Goal: Task Accomplishment & Management: Use online tool/utility

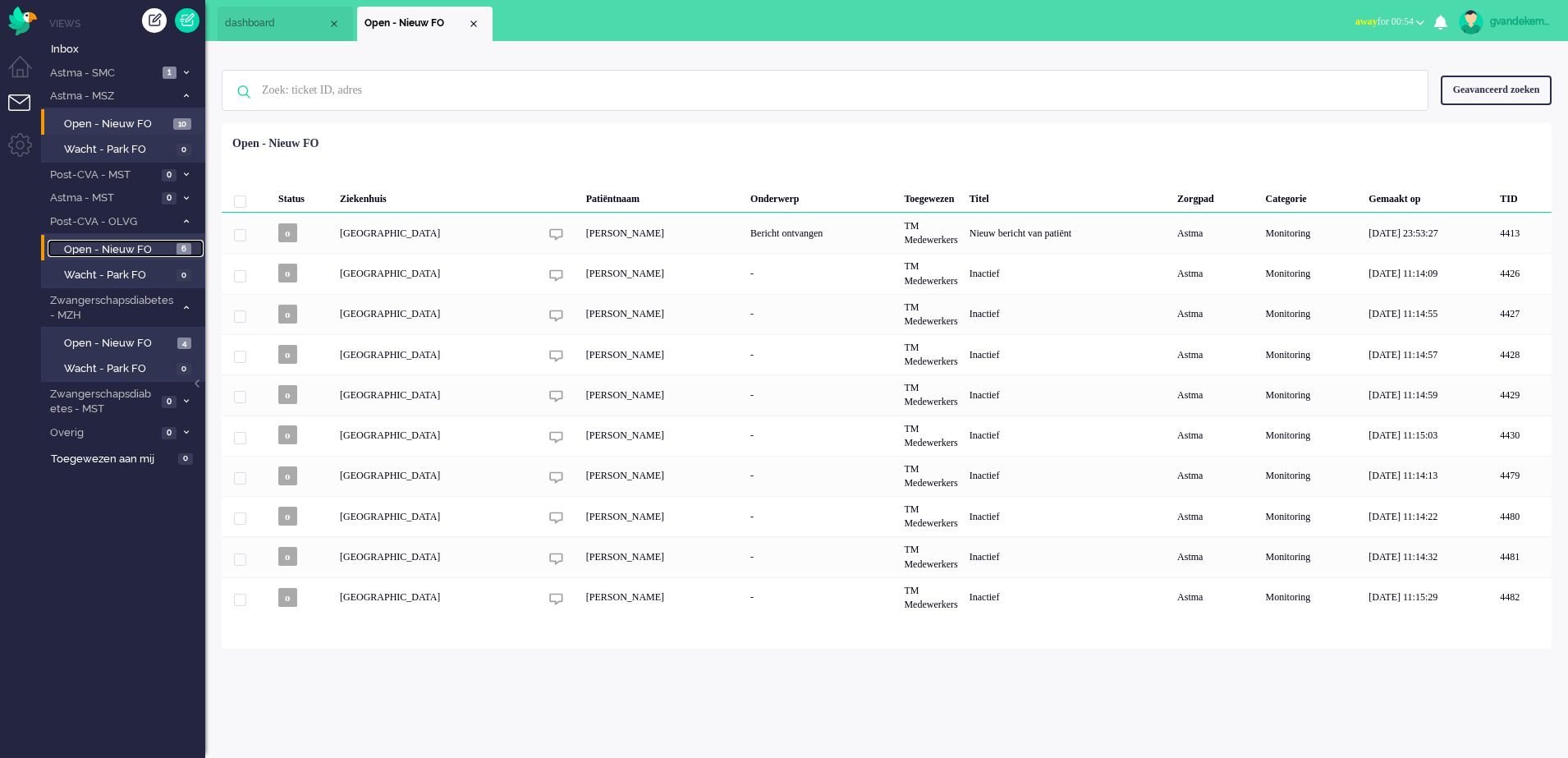
click at [146, 253] on span "Open - Nieuw FO" at bounding box center [118, 250] width 109 height 16
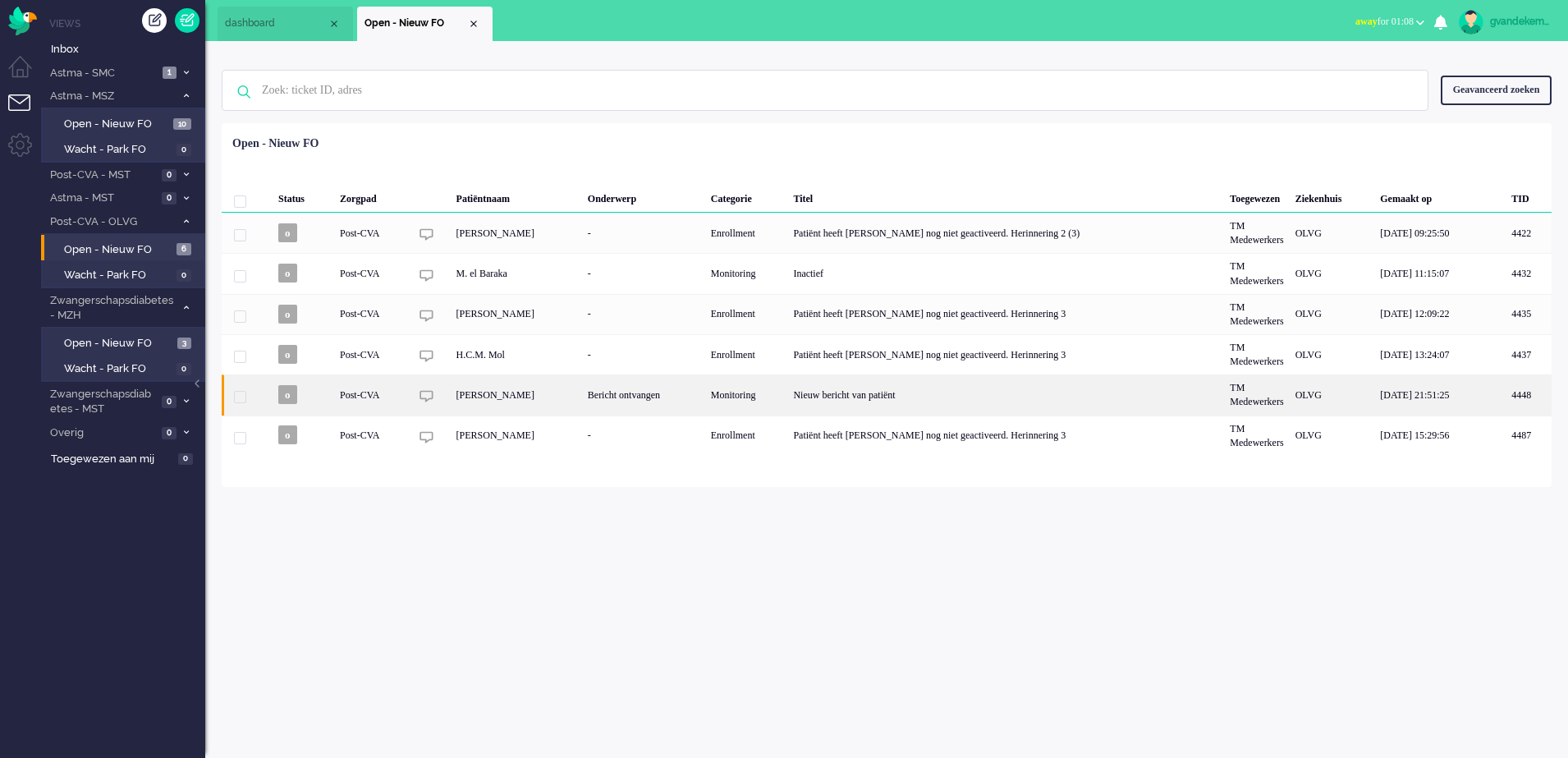
click at [706, 401] on div "Post-CVA" at bounding box center [746, 394] width 83 height 40
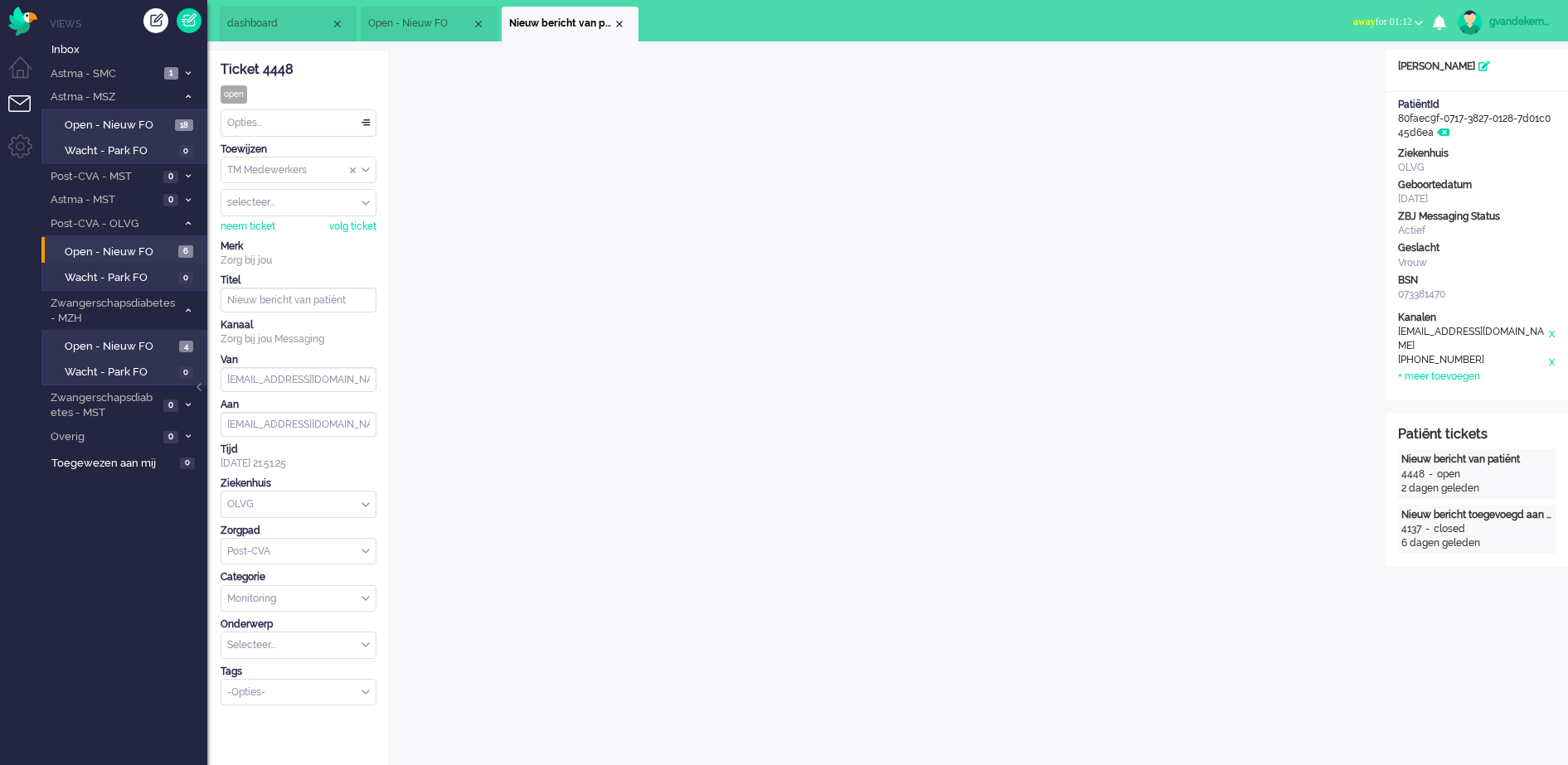
click at [365, 170] on div "TM Medewerkers" at bounding box center [298, 170] width 154 height 25
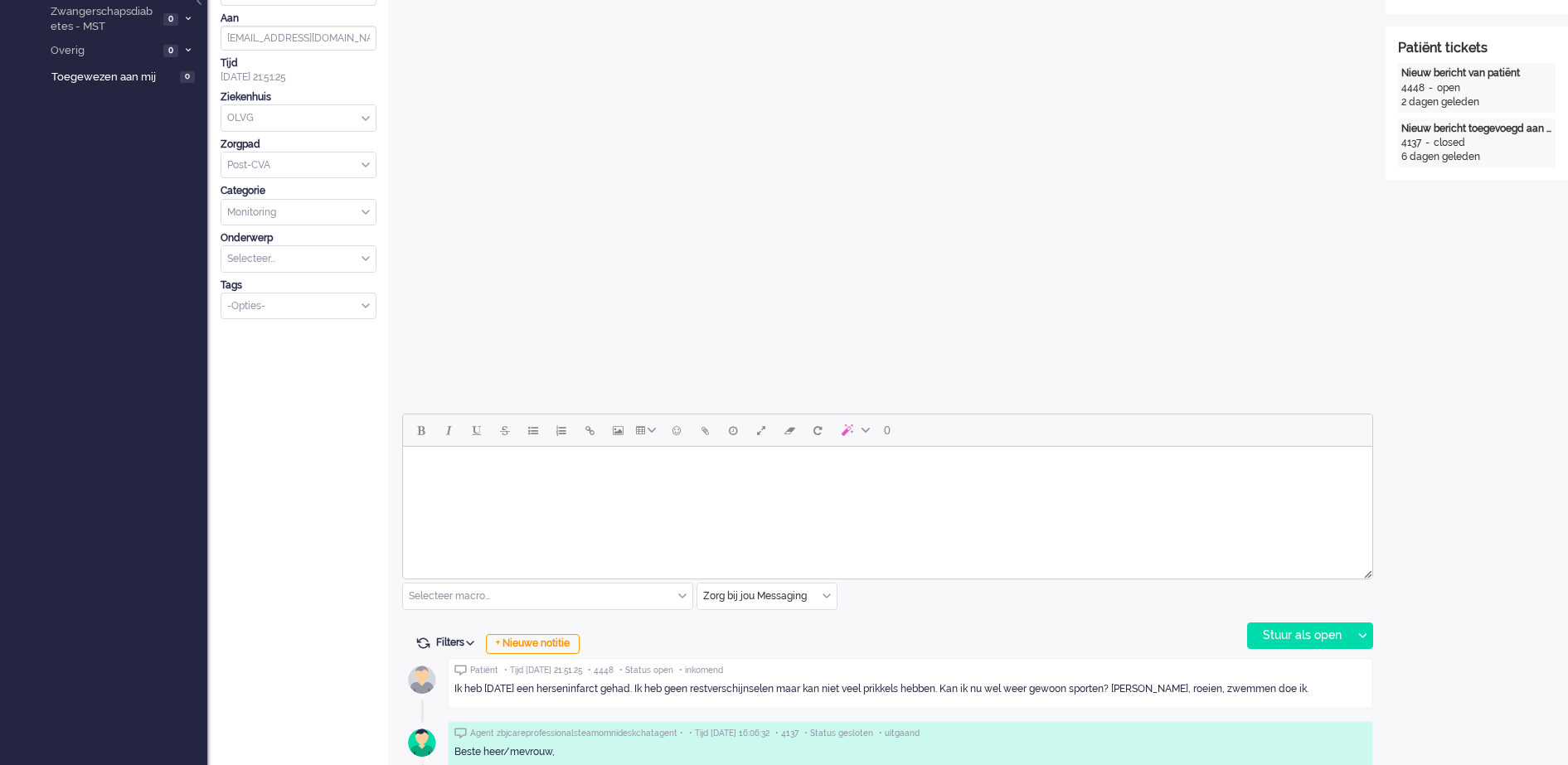
scroll to position [414, 0]
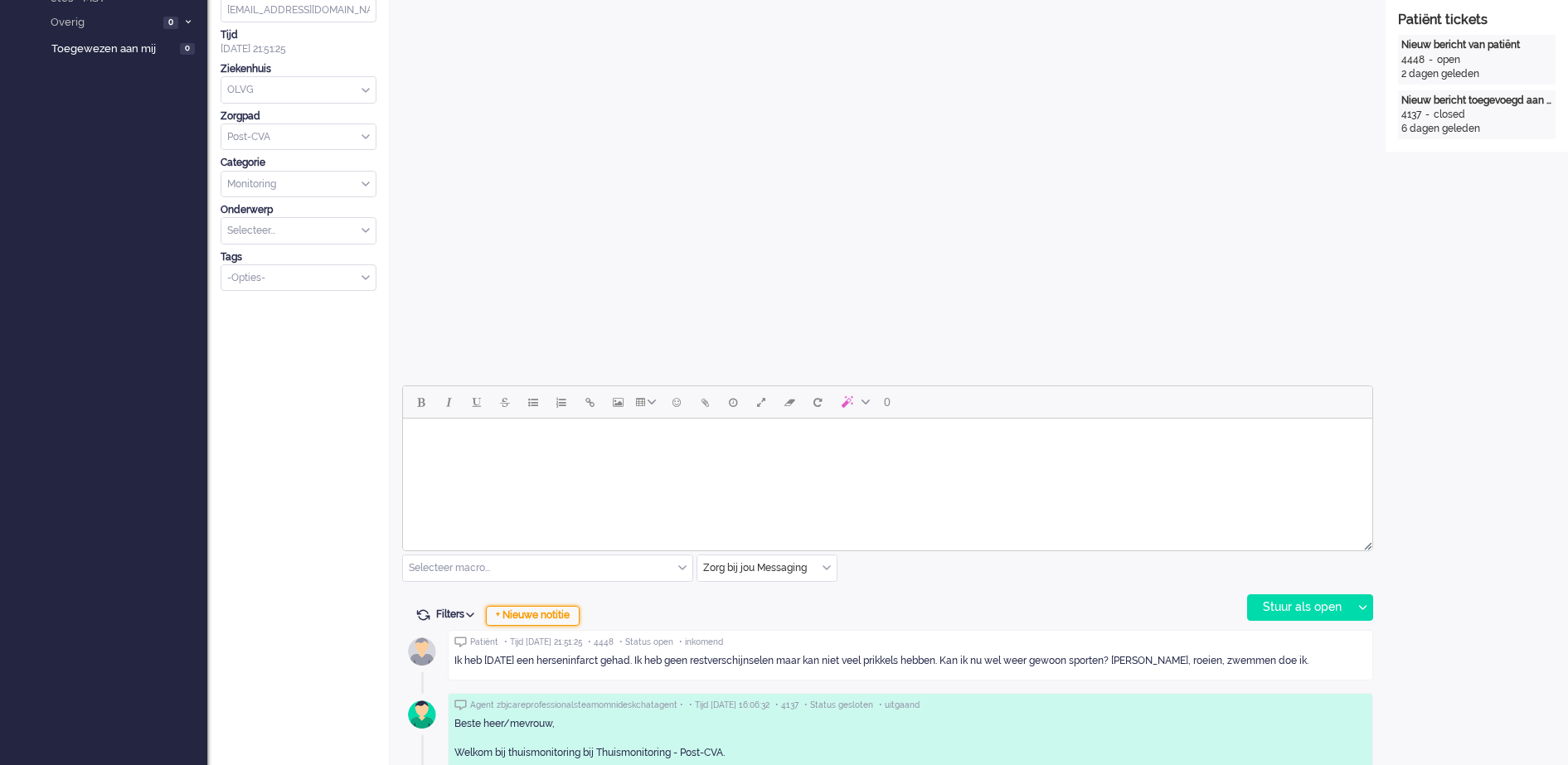
click at [563, 616] on div "+ Nieuwe notitie" at bounding box center [533, 615] width 94 height 20
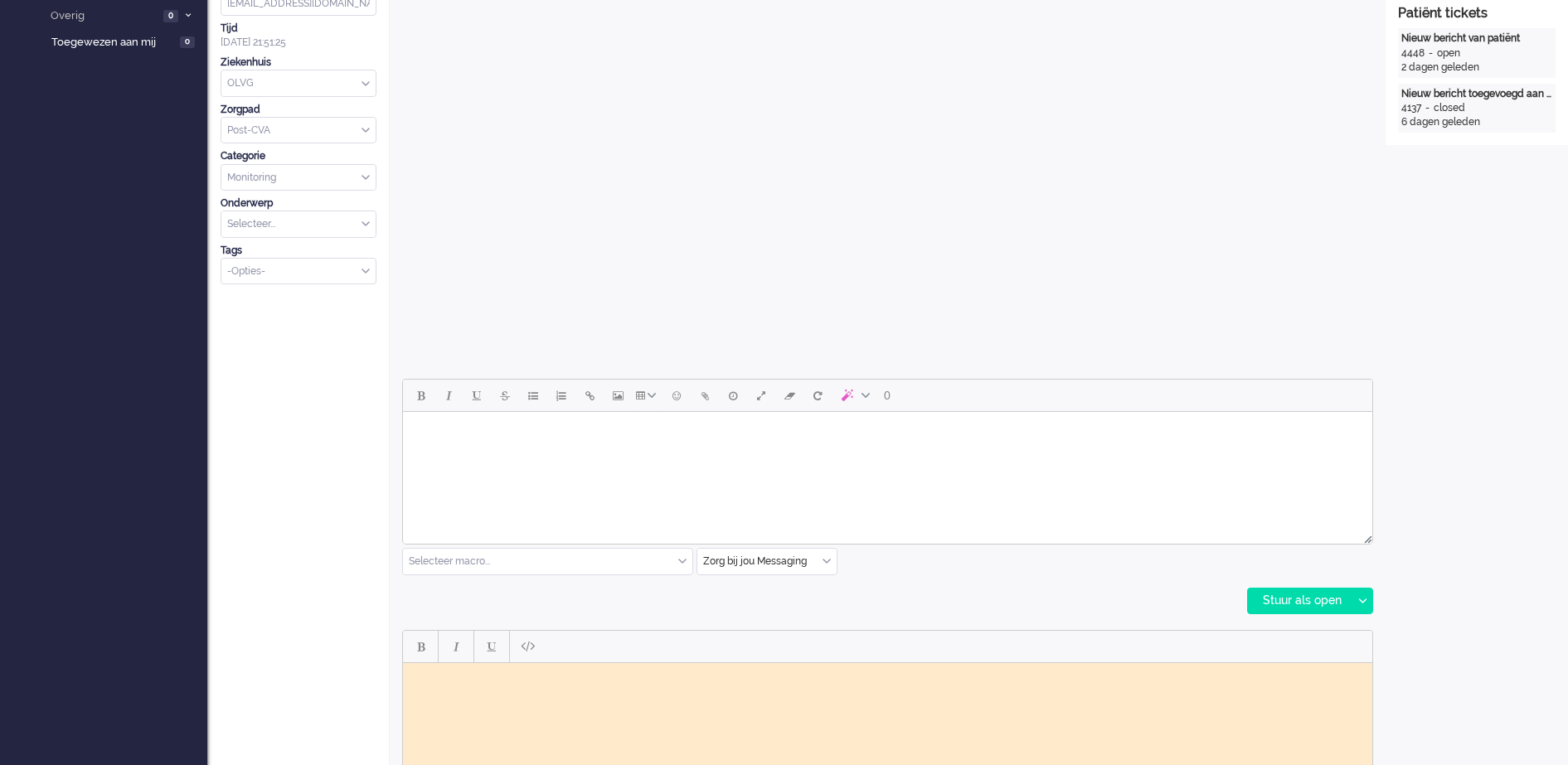
scroll to position [622, 0]
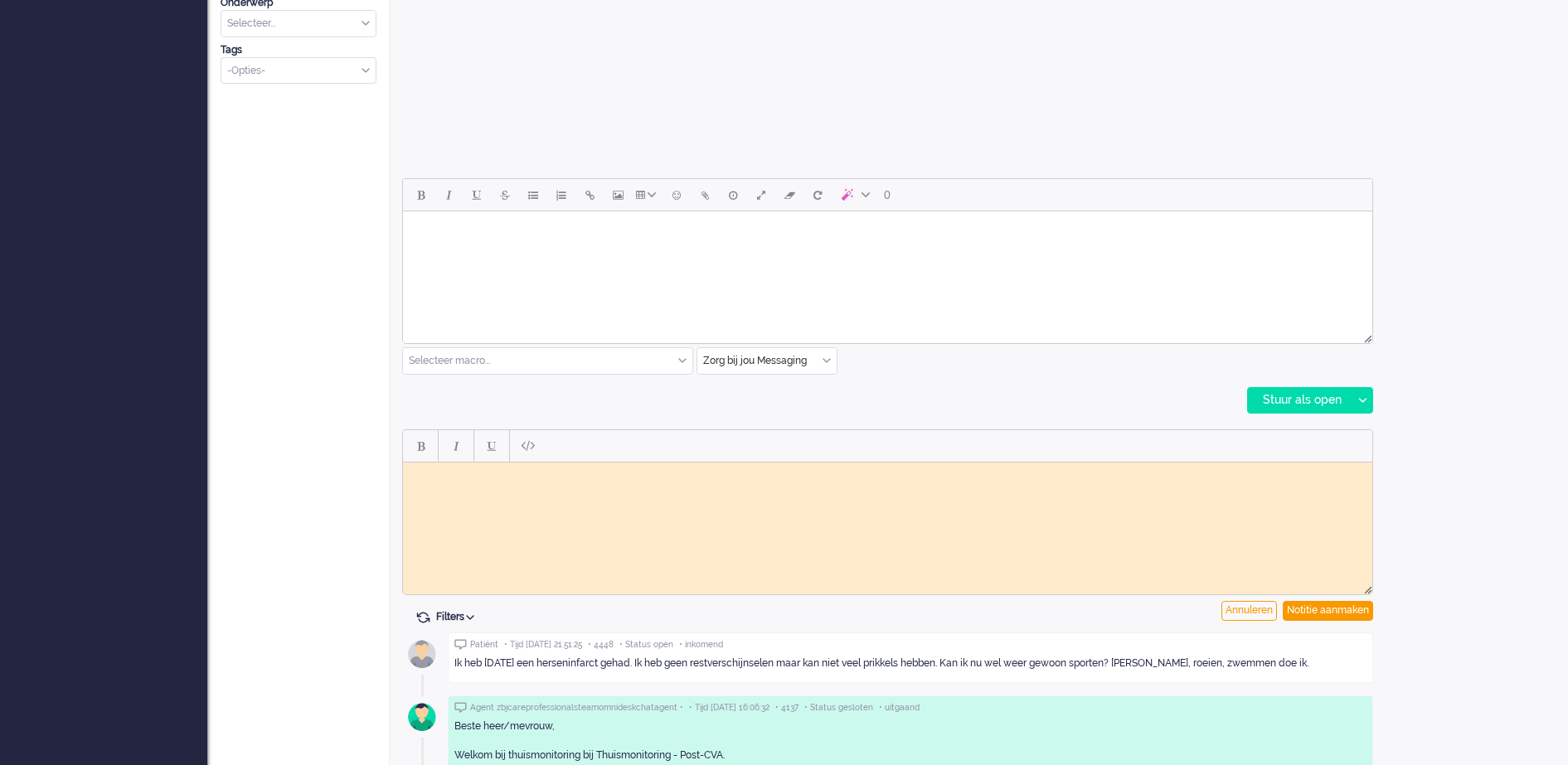
click at [684, 479] on body "Rich Text Area. Press ALT-0 for help." at bounding box center [888, 474] width 957 height 12
click at [474, 476] on body "Opmerking doorverwezen aan vpk GJ" at bounding box center [888, 481] width 957 height 25
click at [1341, 612] on div "Notitie aanmaken" at bounding box center [1328, 610] width 90 height 20
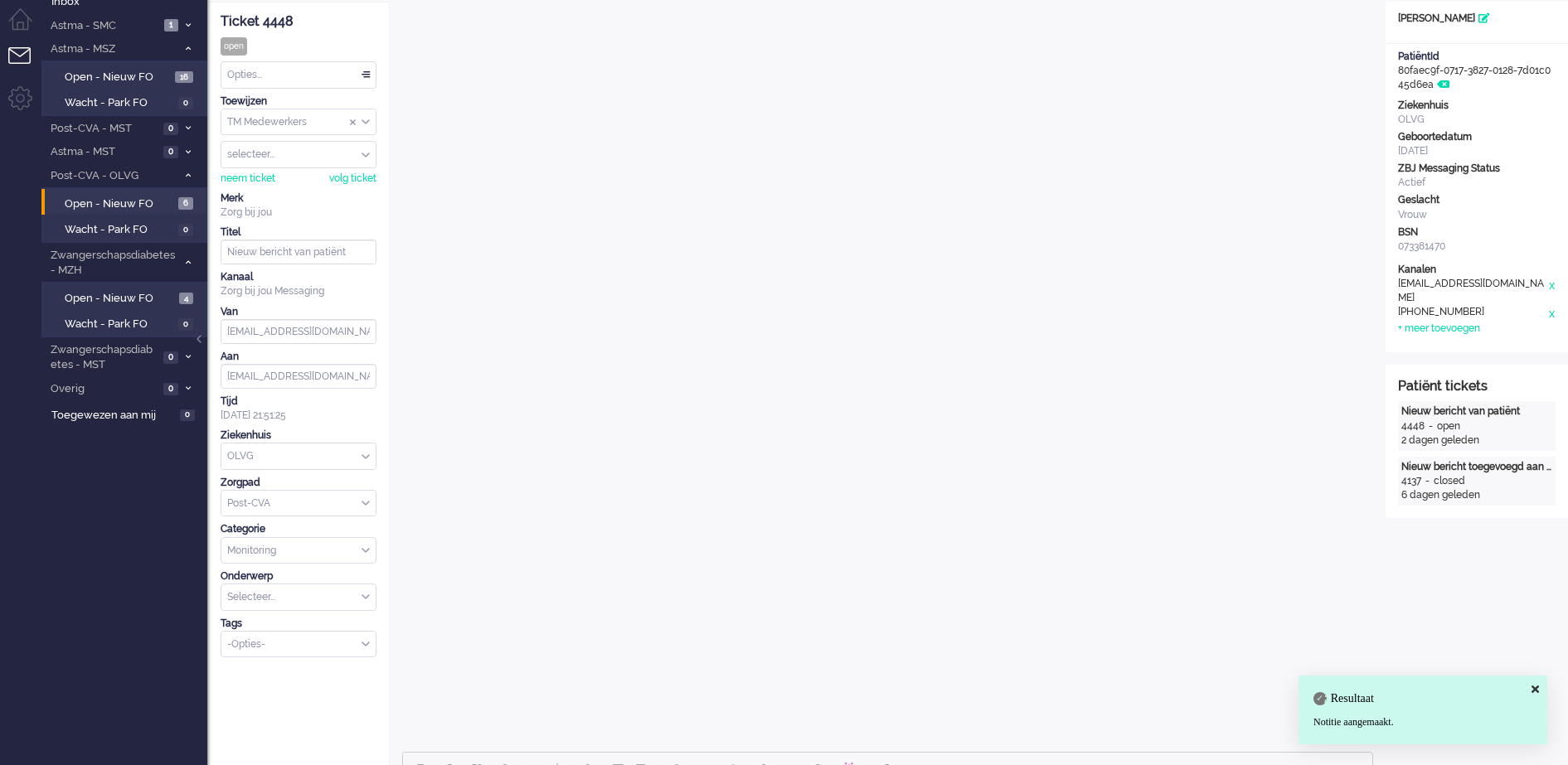
scroll to position [0, 0]
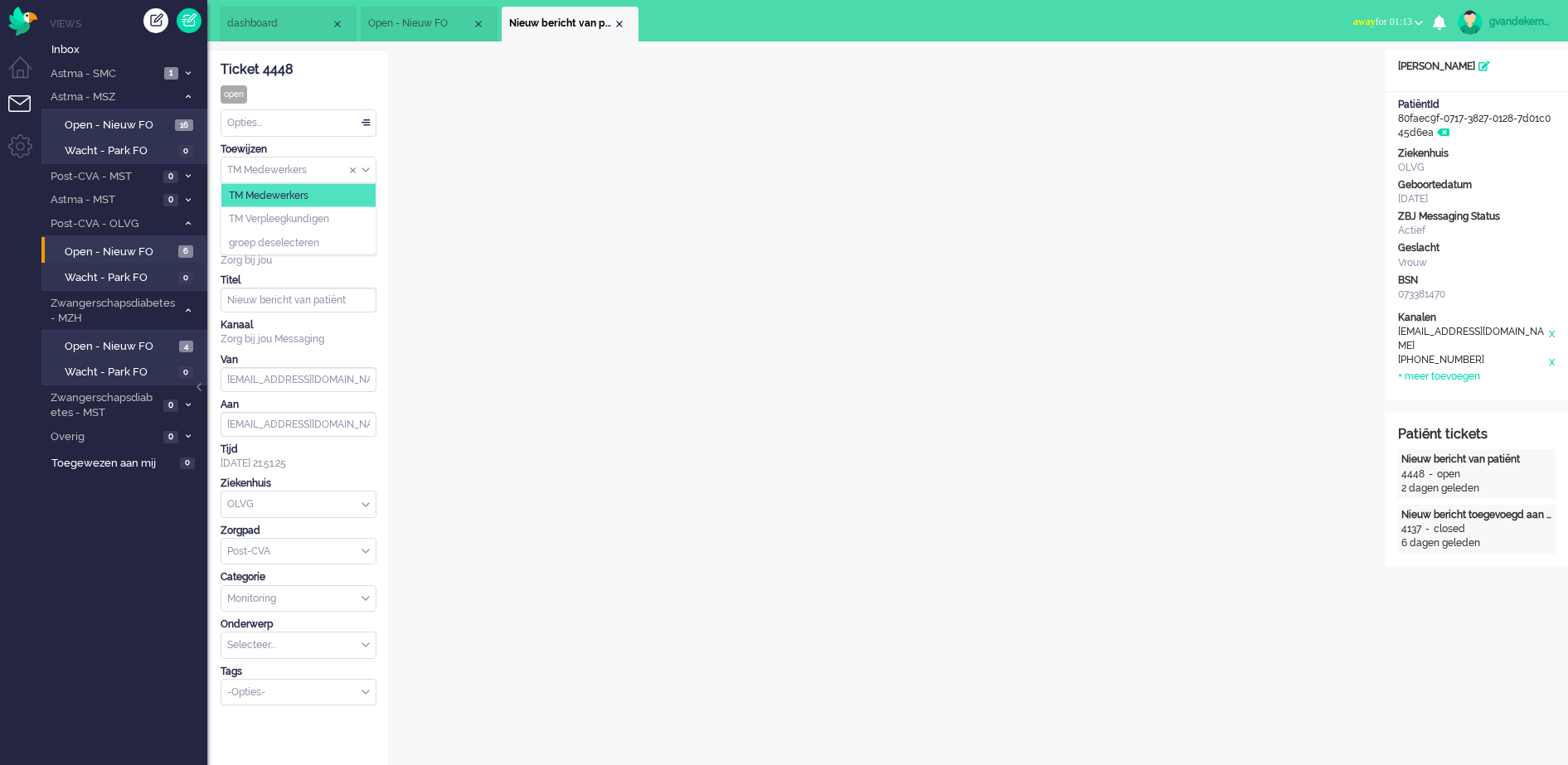
click at [366, 167] on div "TM Medewerkers" at bounding box center [298, 170] width 154 height 25
click at [326, 215] on span "TM Verpleegkundigen" at bounding box center [279, 218] width 100 height 14
click at [149, 250] on span "Open - Nieuw FO" at bounding box center [119, 252] width 110 height 16
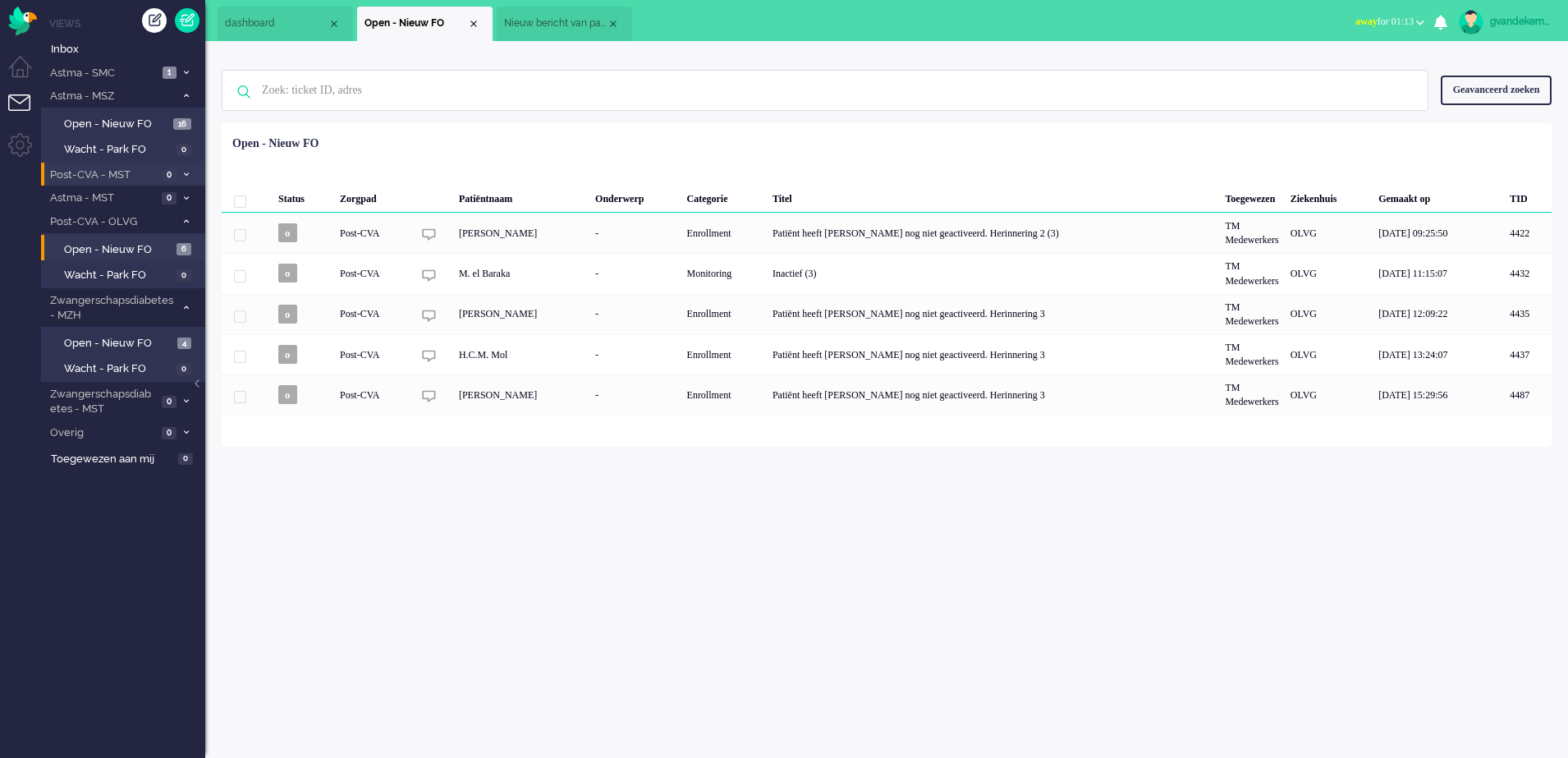
click at [139, 173] on span "Post-CVA - MST" at bounding box center [102, 175] width 110 height 16
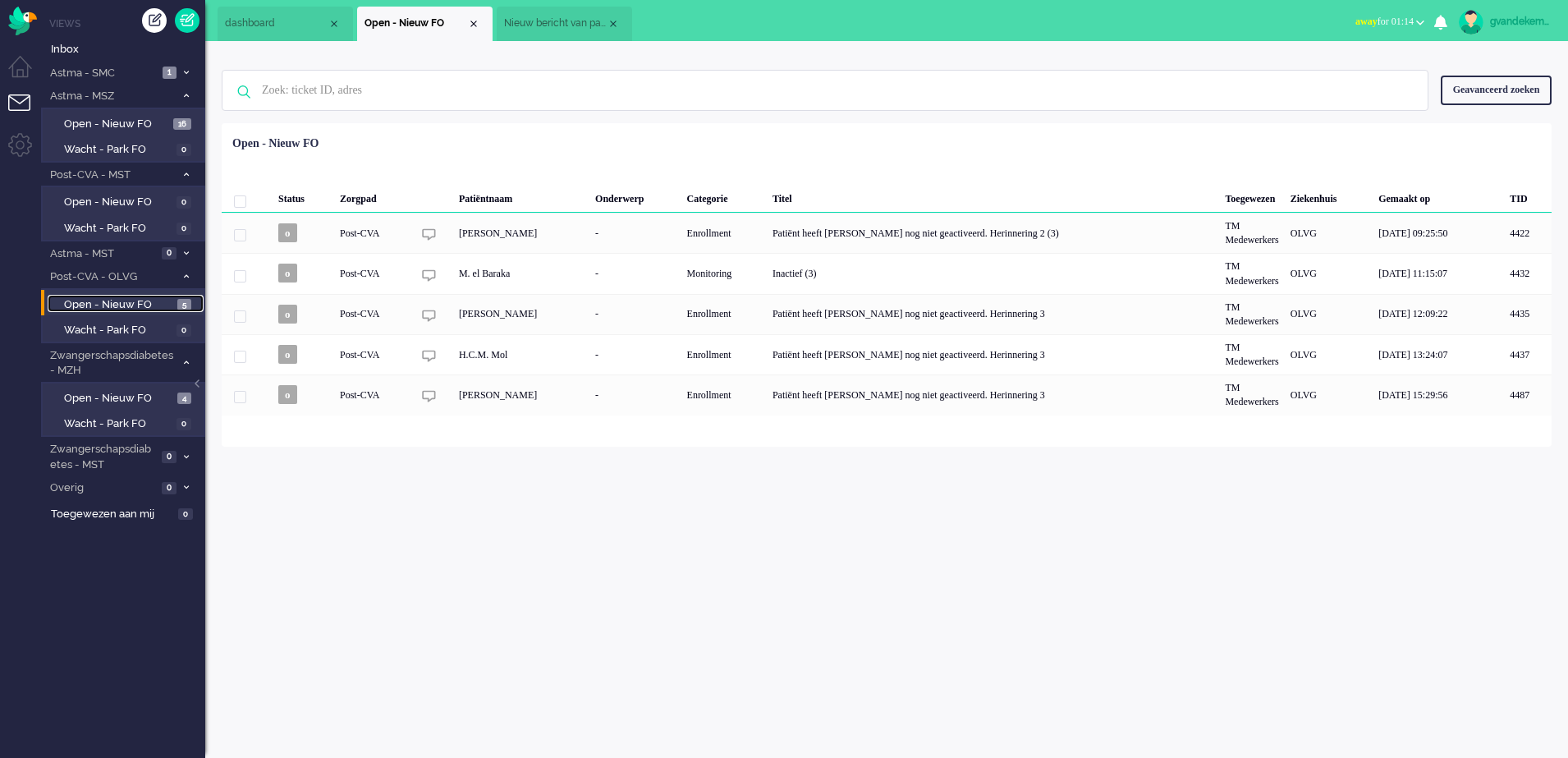
click at [161, 308] on span "Open - Nieuw FO" at bounding box center [119, 305] width 110 height 16
click at [149, 396] on span "Open - Nieuw FO" at bounding box center [119, 399] width 110 height 16
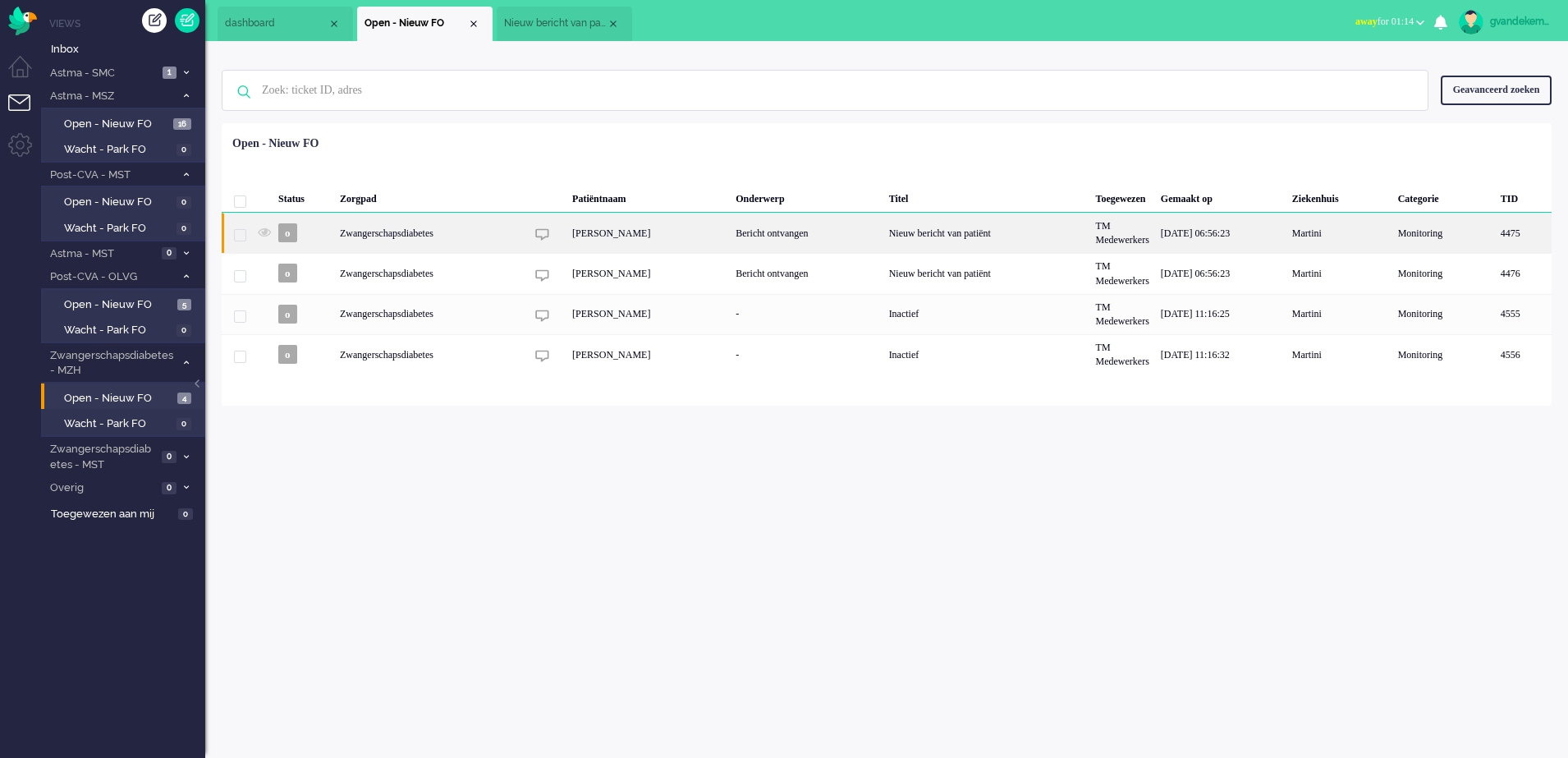
click at [954, 229] on div "Nieuw bericht van patiënt" at bounding box center [986, 232] width 207 height 40
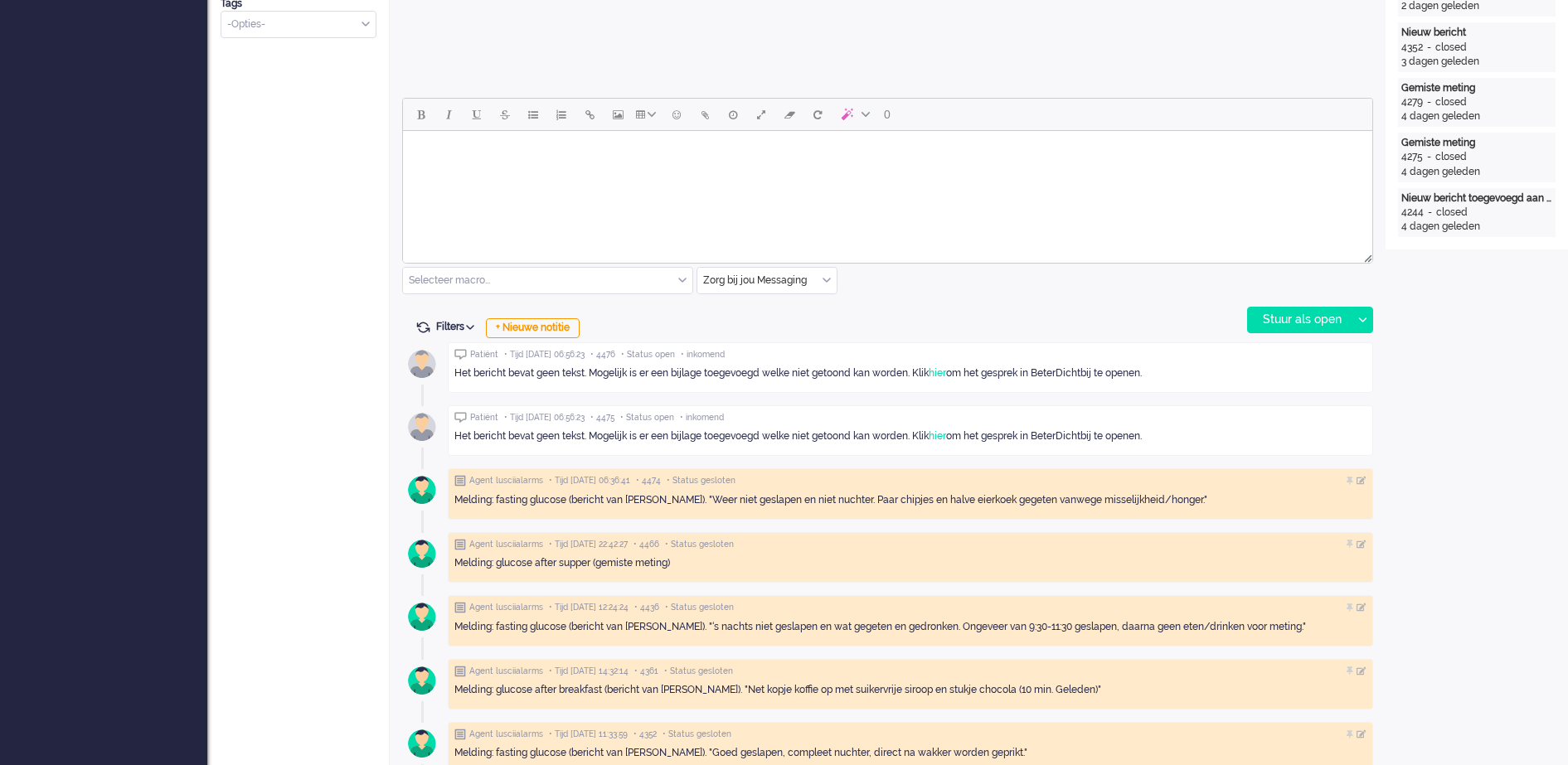
scroll to position [726, 0]
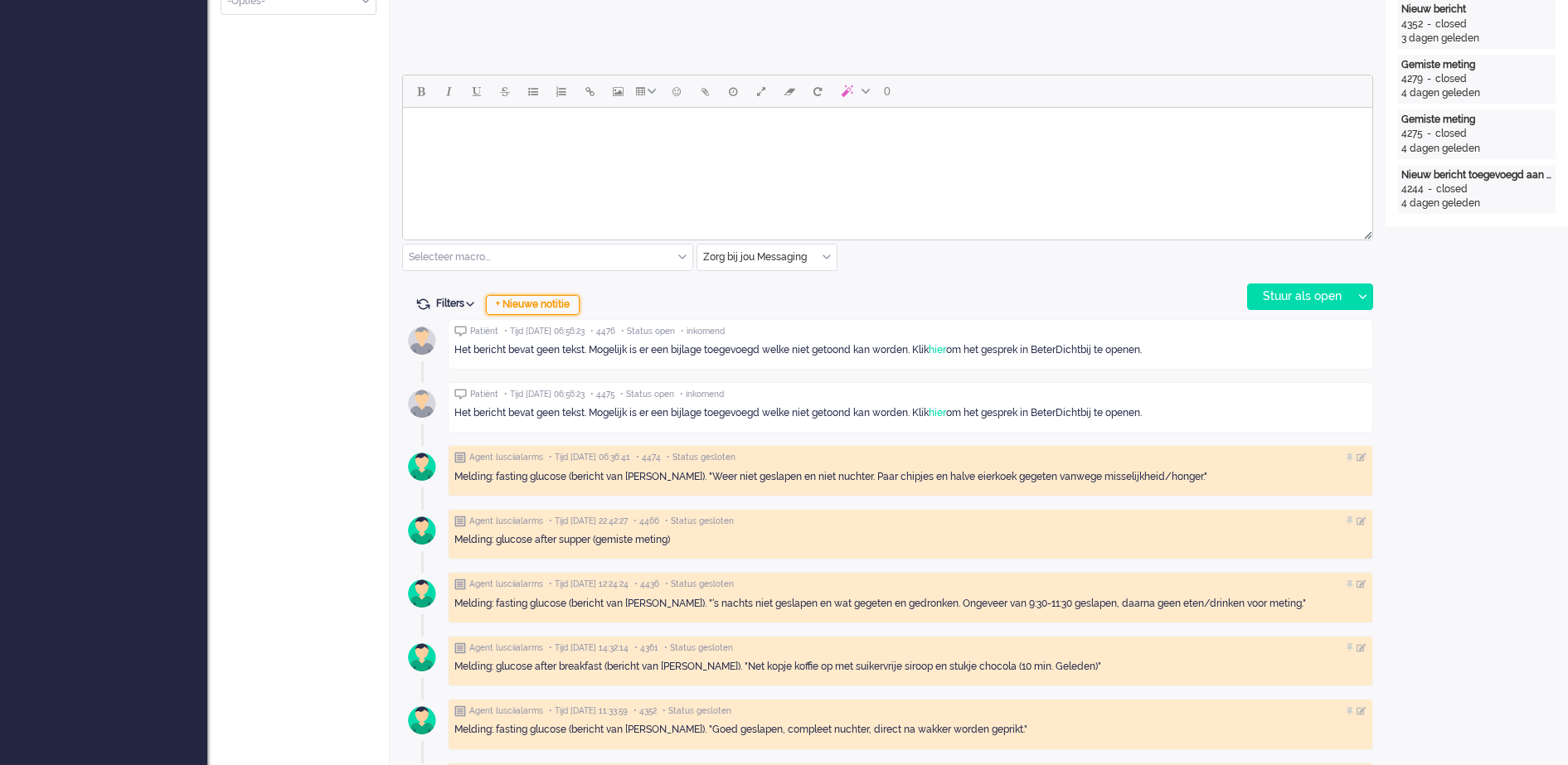
click at [548, 299] on div "+ Nieuwe notitie" at bounding box center [533, 305] width 94 height 20
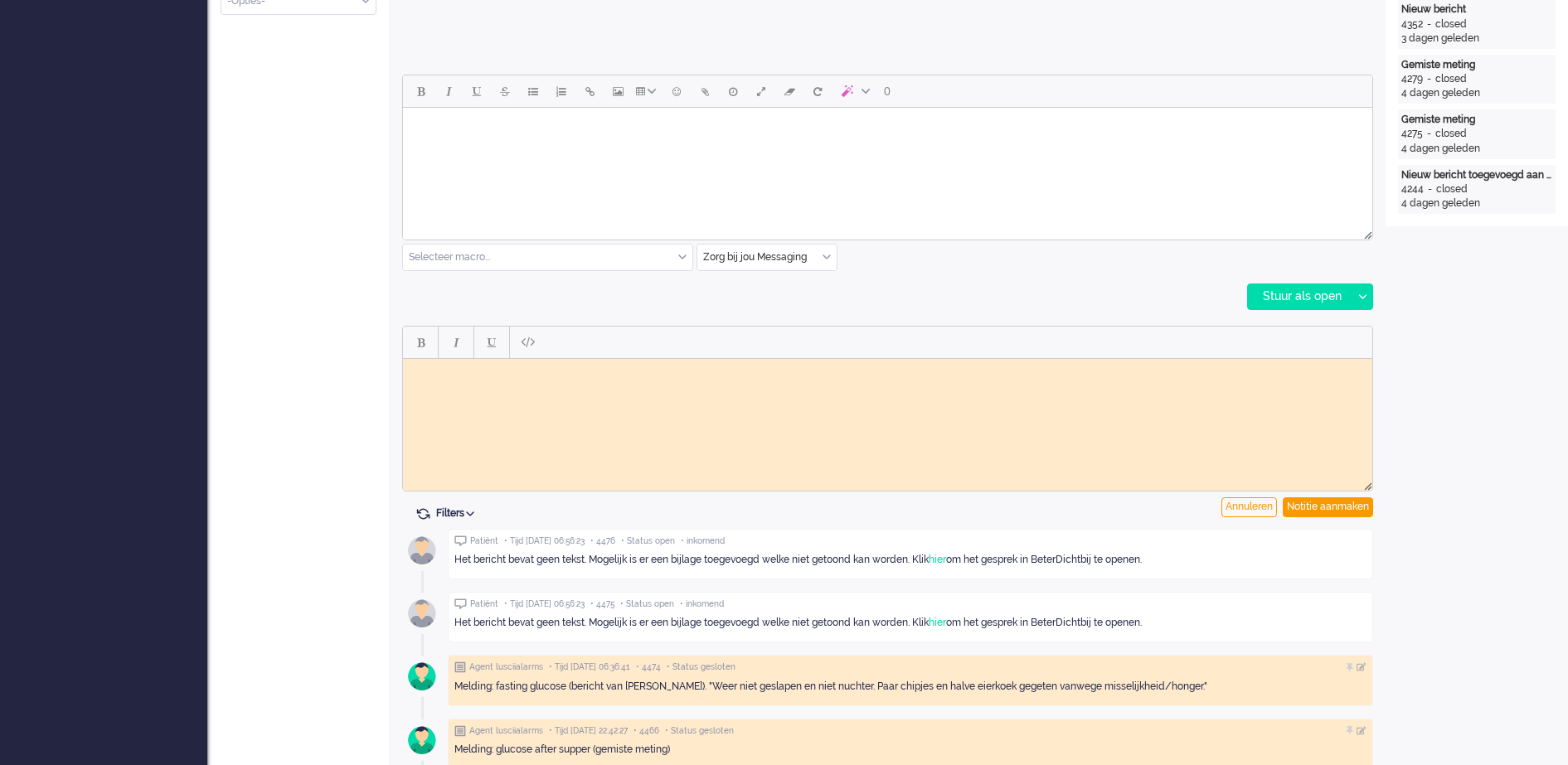
scroll to position [0, 0]
click at [1351, 505] on div "Notitie aanmaken" at bounding box center [1328, 507] width 90 height 20
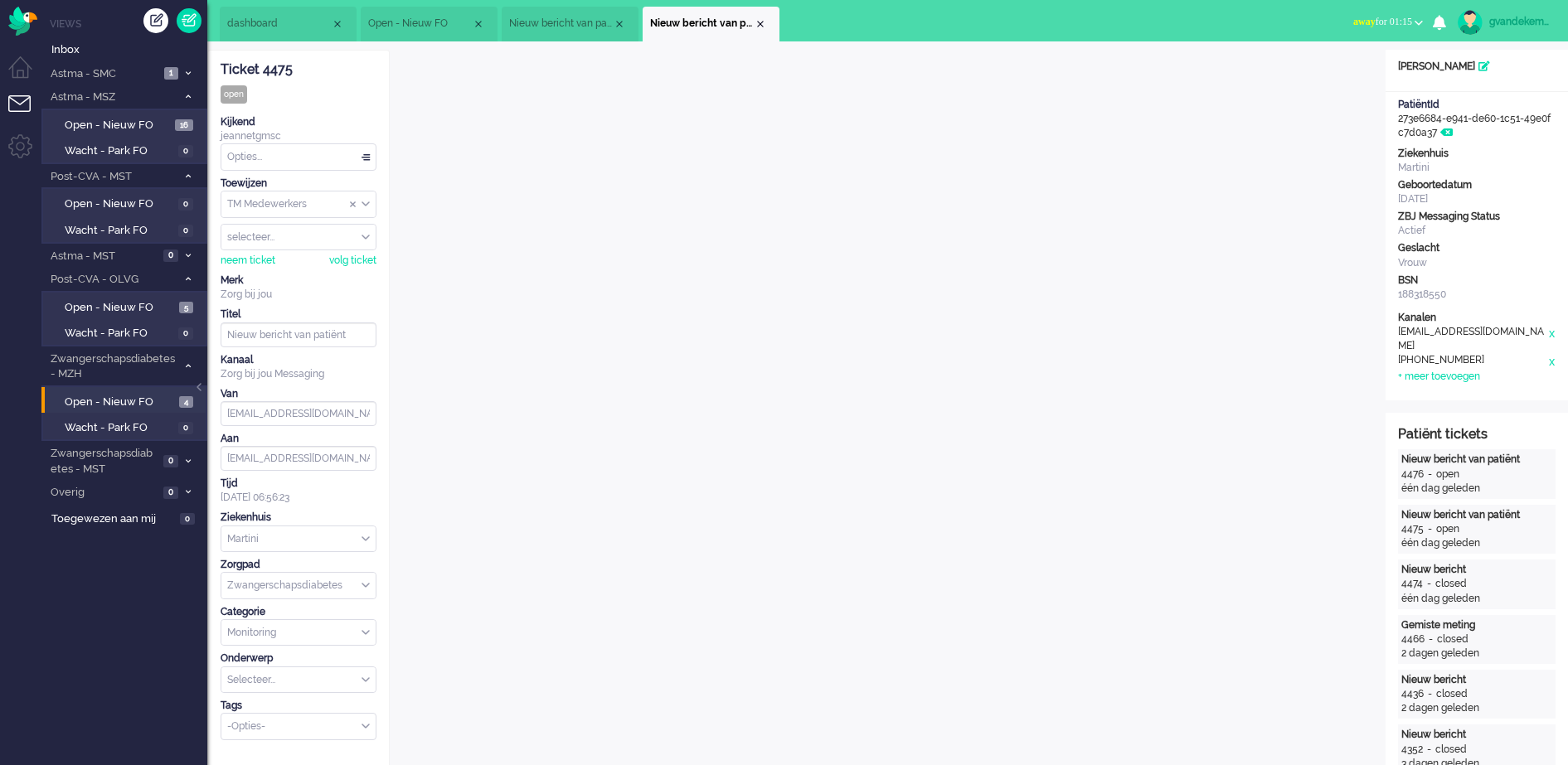
click at [365, 202] on div "TM Medewerkers" at bounding box center [298, 203] width 154 height 25
click at [329, 248] on span "TM Verpleegkundigen" at bounding box center [279, 253] width 100 height 14
click at [757, 24] on div "Close tab" at bounding box center [761, 24] width 13 height 13
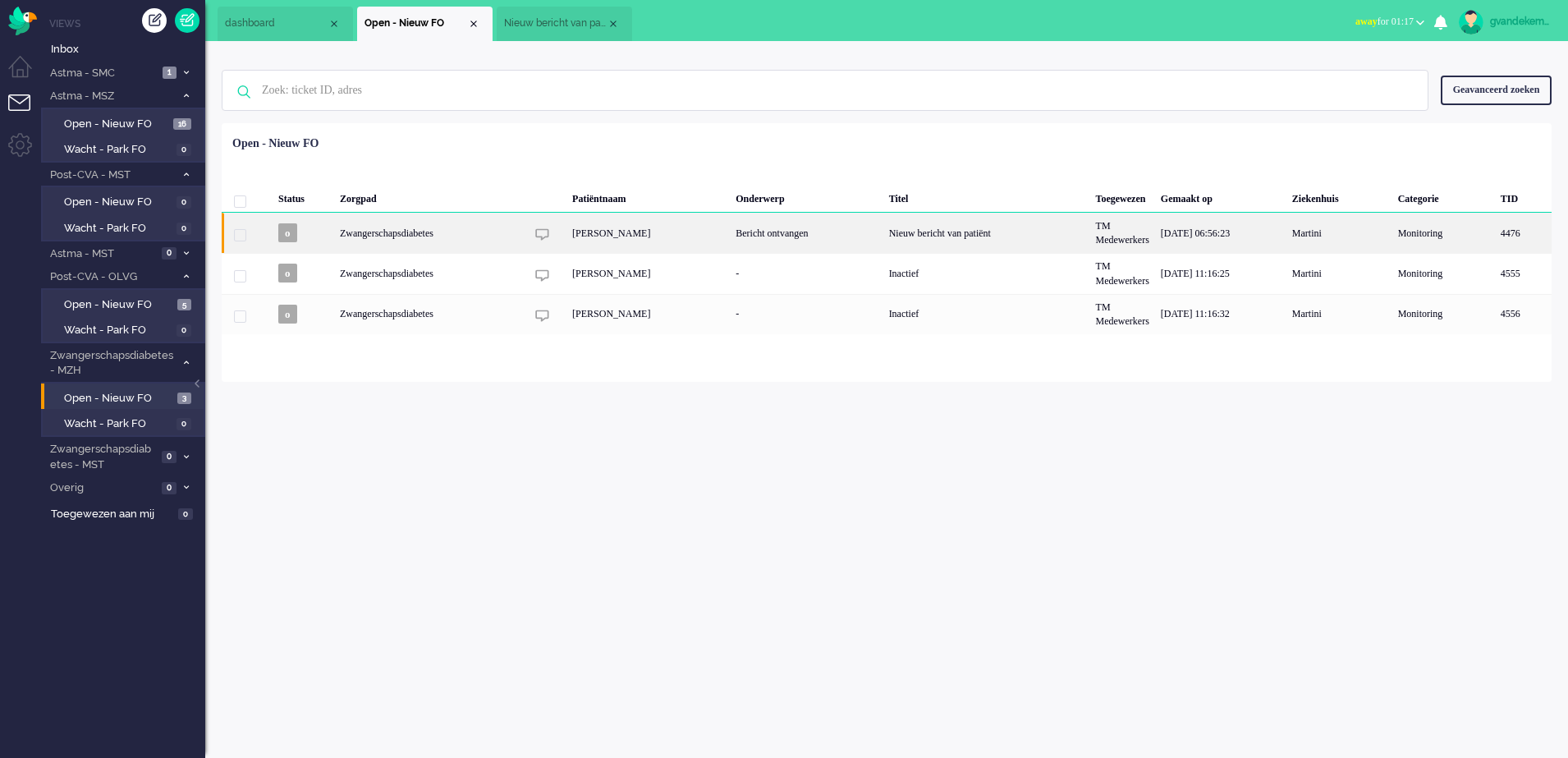
click at [619, 236] on div "[PERSON_NAME]" at bounding box center [648, 232] width 163 height 40
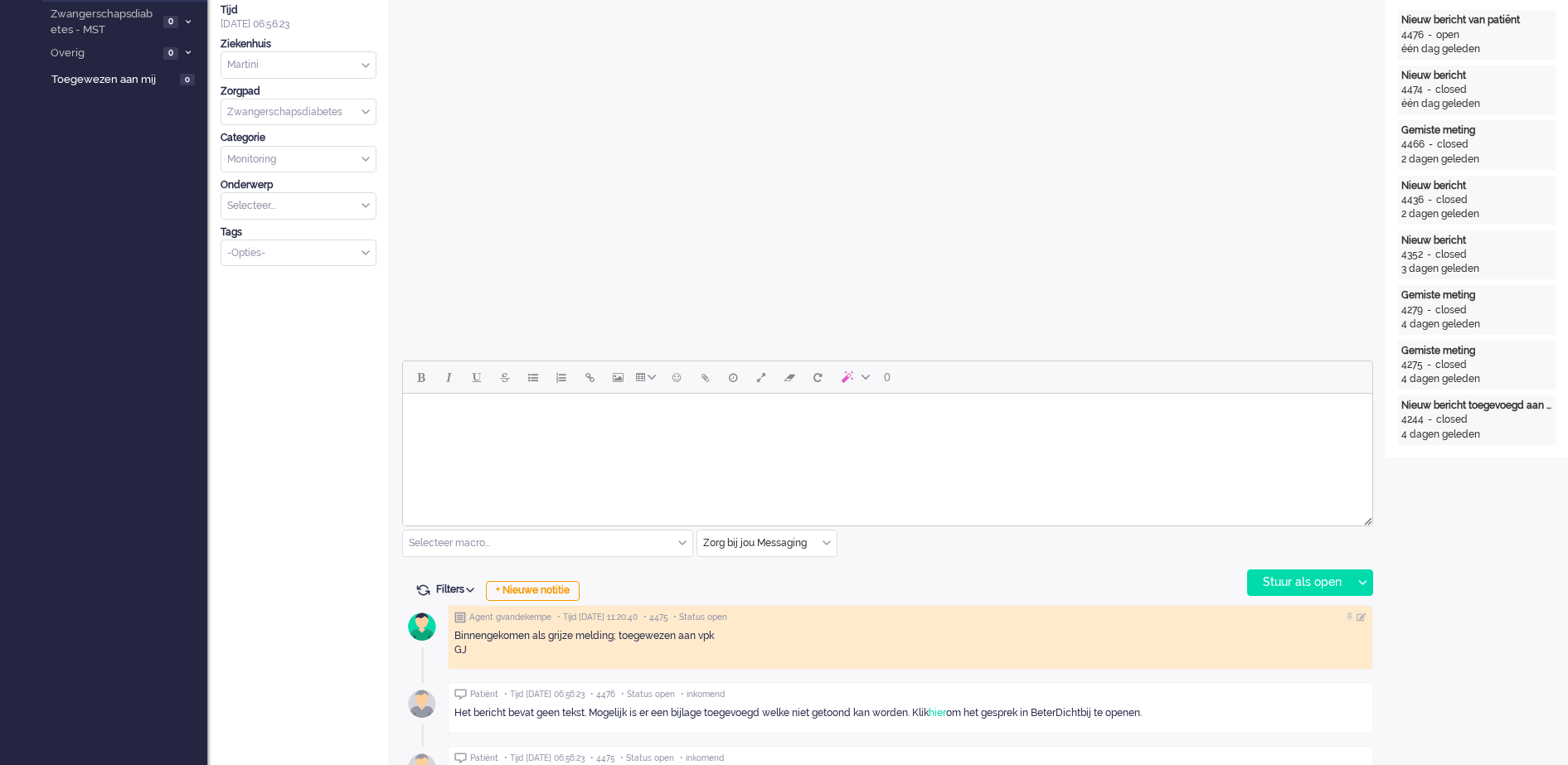
scroll to position [51, 0]
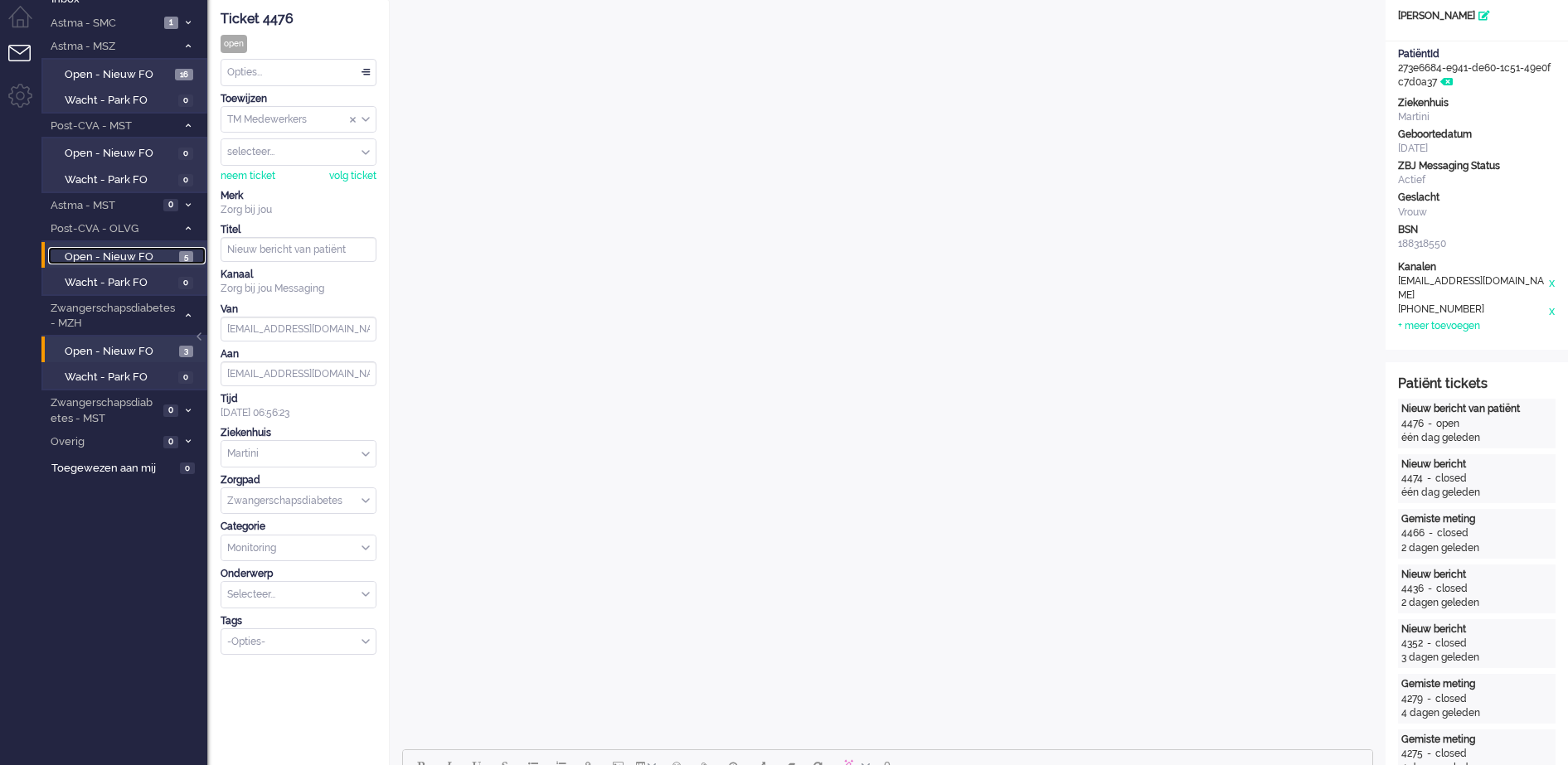
click at [138, 260] on span "Open - Nieuw FO" at bounding box center [120, 257] width 111 height 16
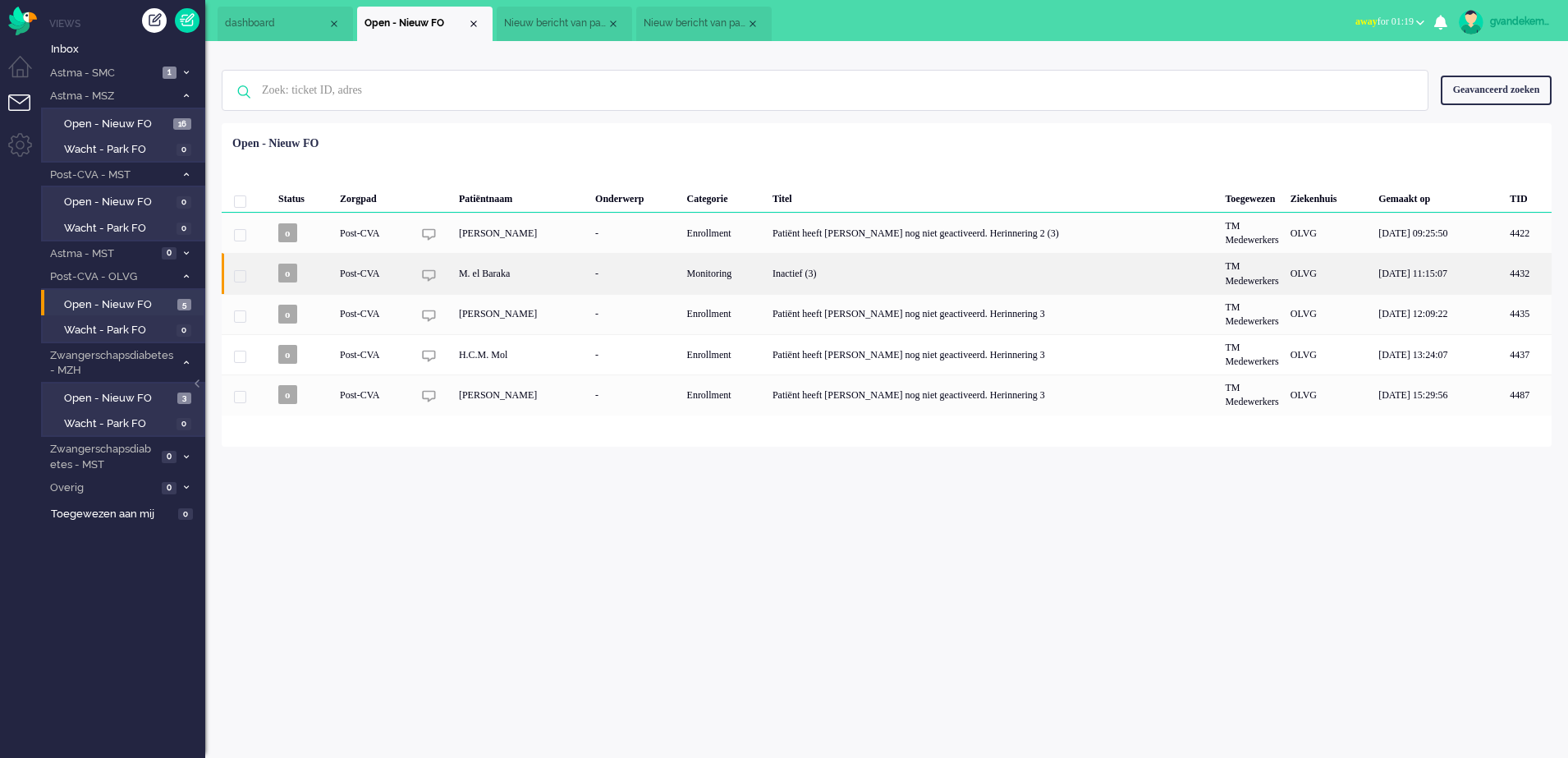
click at [772, 272] on div "Inactief (3)" at bounding box center [993, 272] width 453 height 40
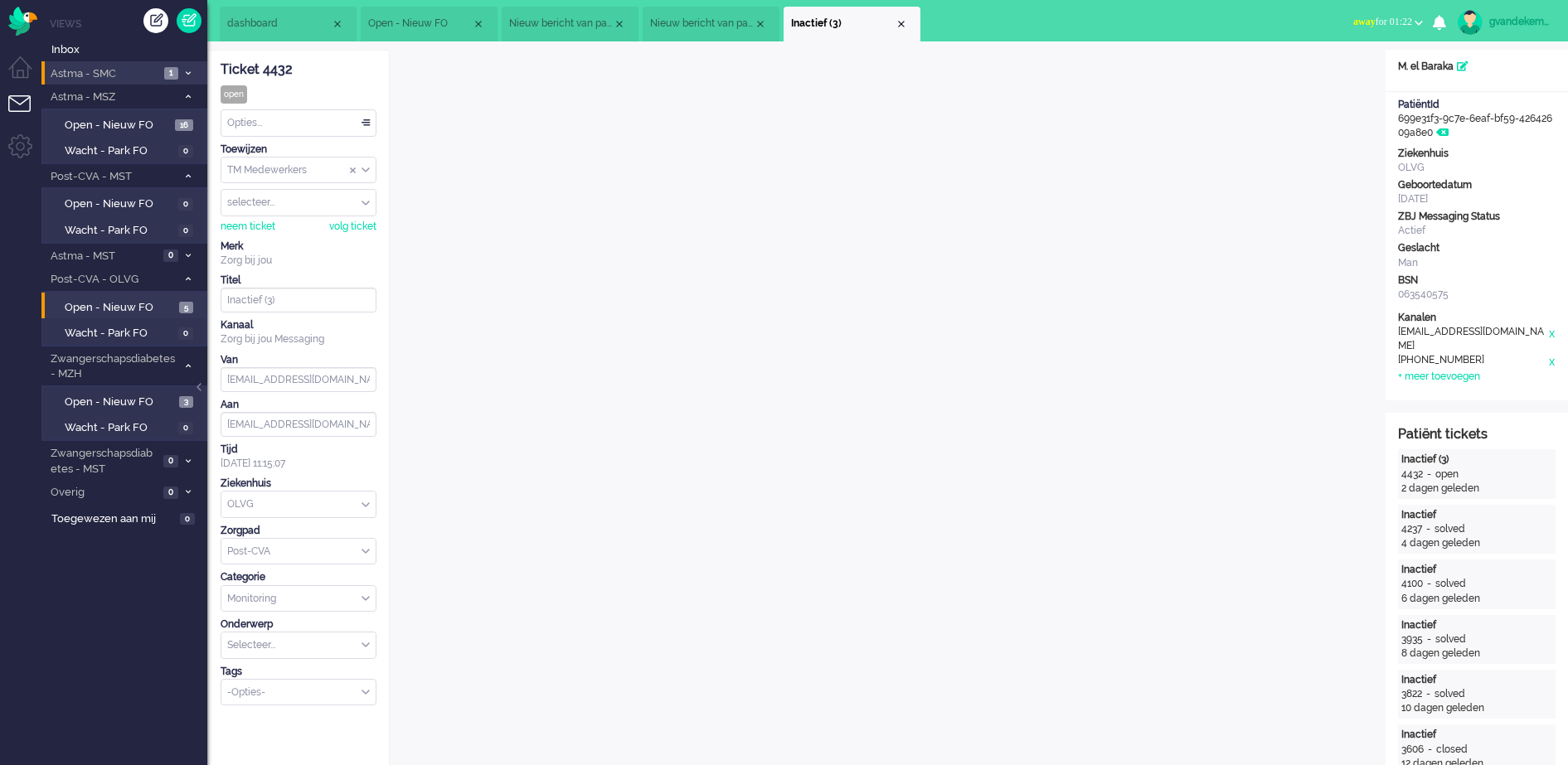
click at [129, 70] on span "Astma - SMC" at bounding box center [103, 74] width 111 height 16
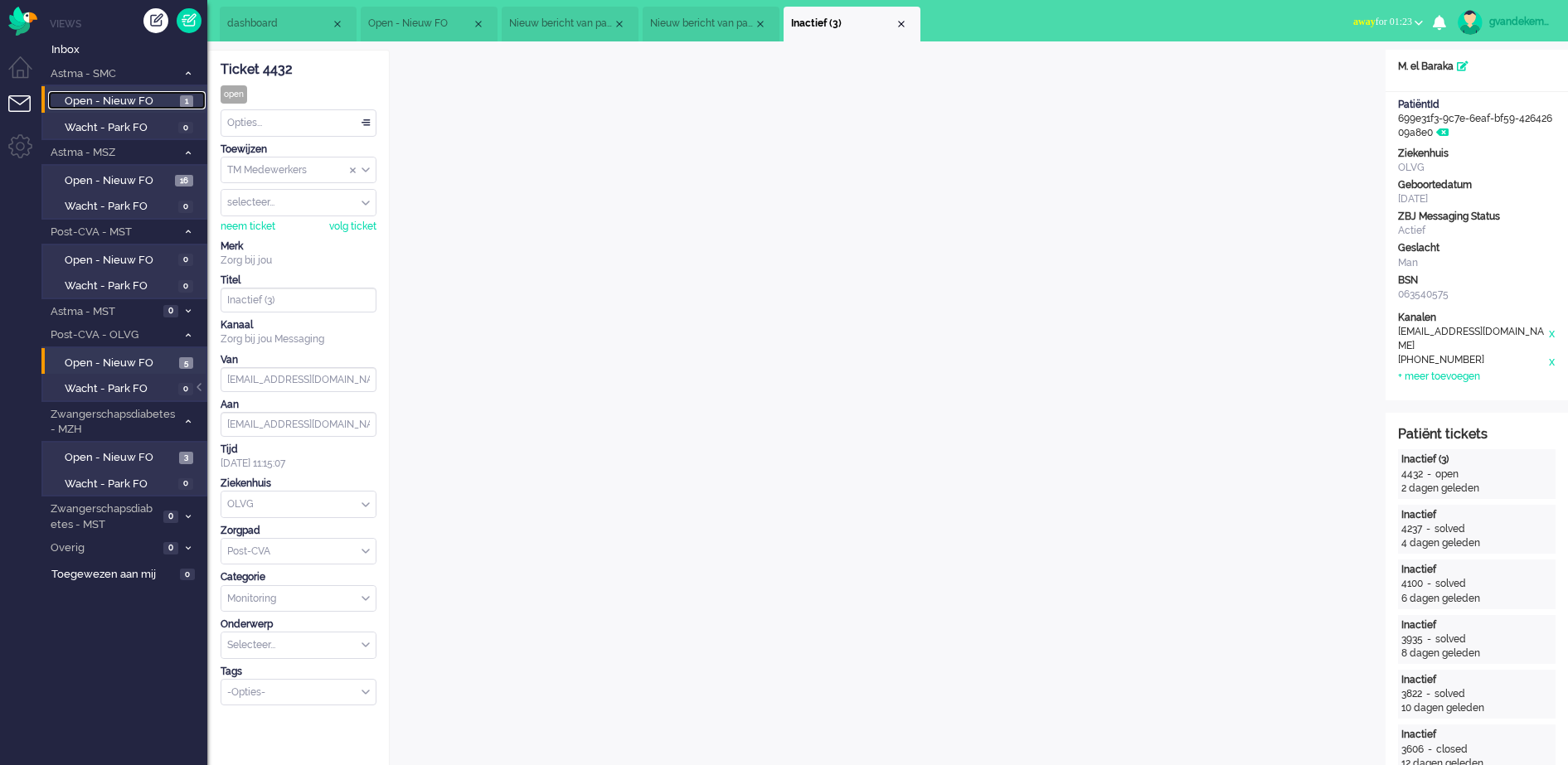
click at [177, 97] on link "Open - Nieuw FO 1" at bounding box center [127, 99] width 158 height 18
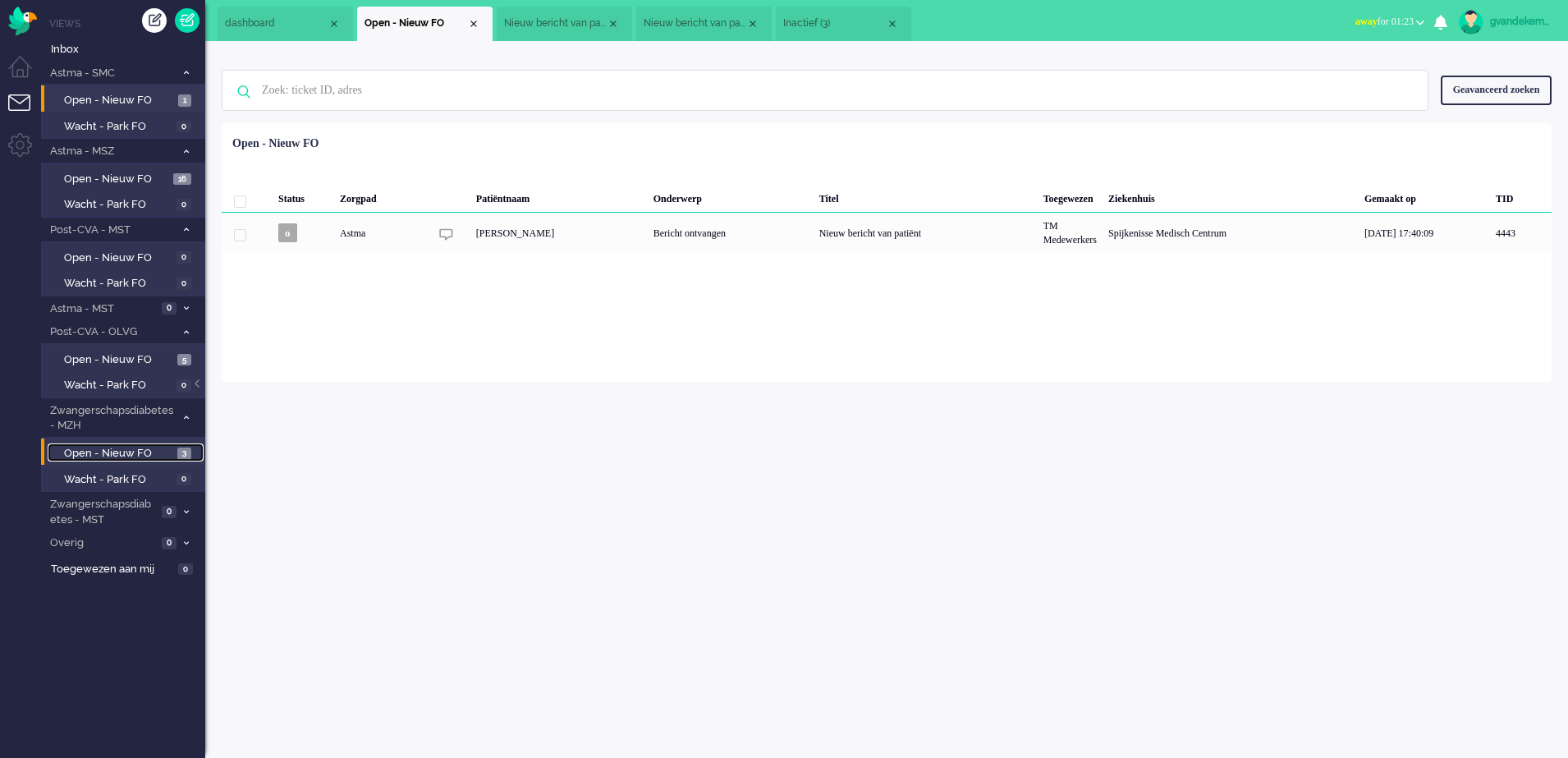
click at [141, 448] on span "Open - Nieuw FO" at bounding box center [119, 453] width 110 height 16
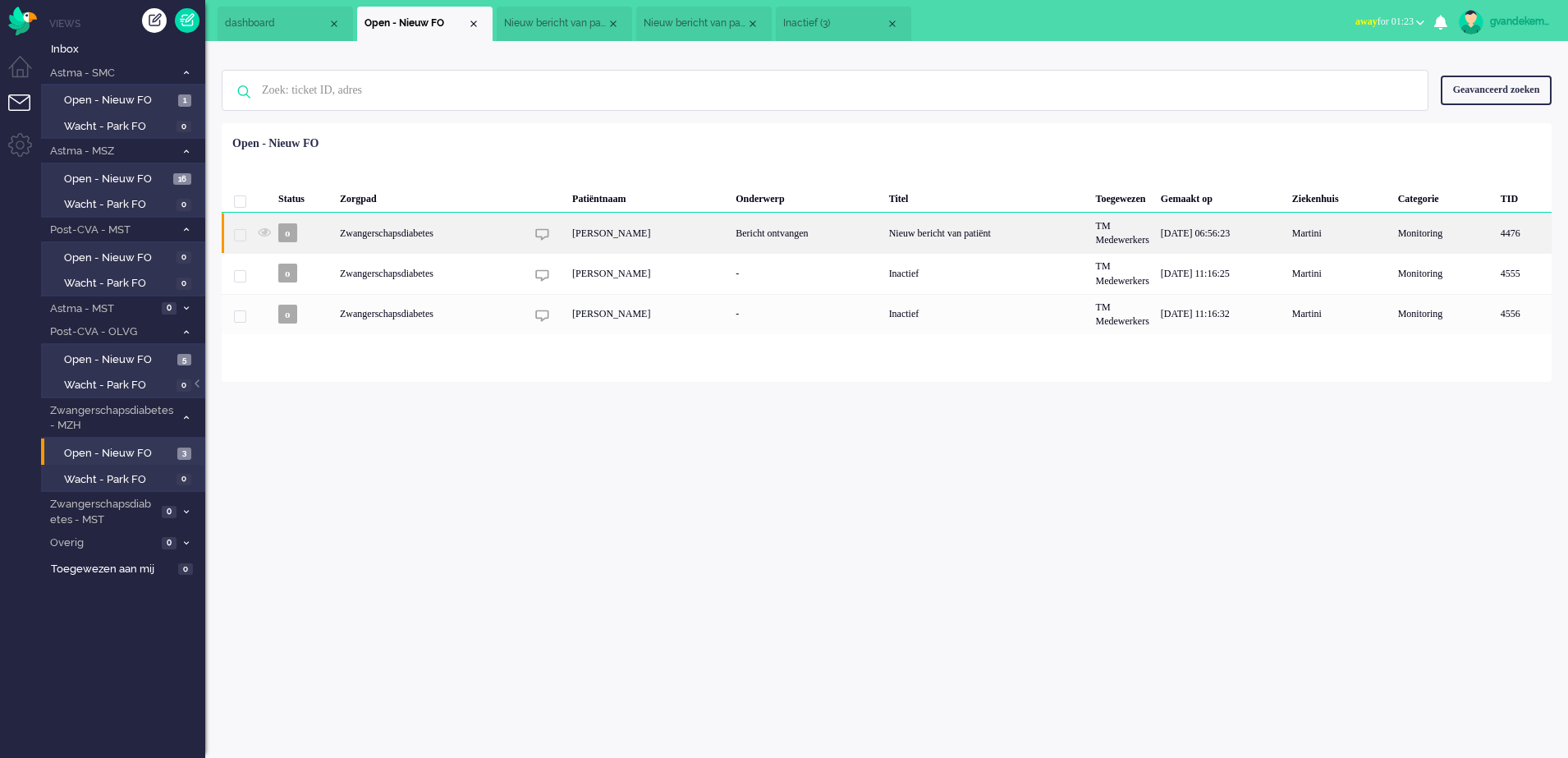
click at [995, 237] on div "Nieuw bericht van patiënt" at bounding box center [986, 232] width 207 height 40
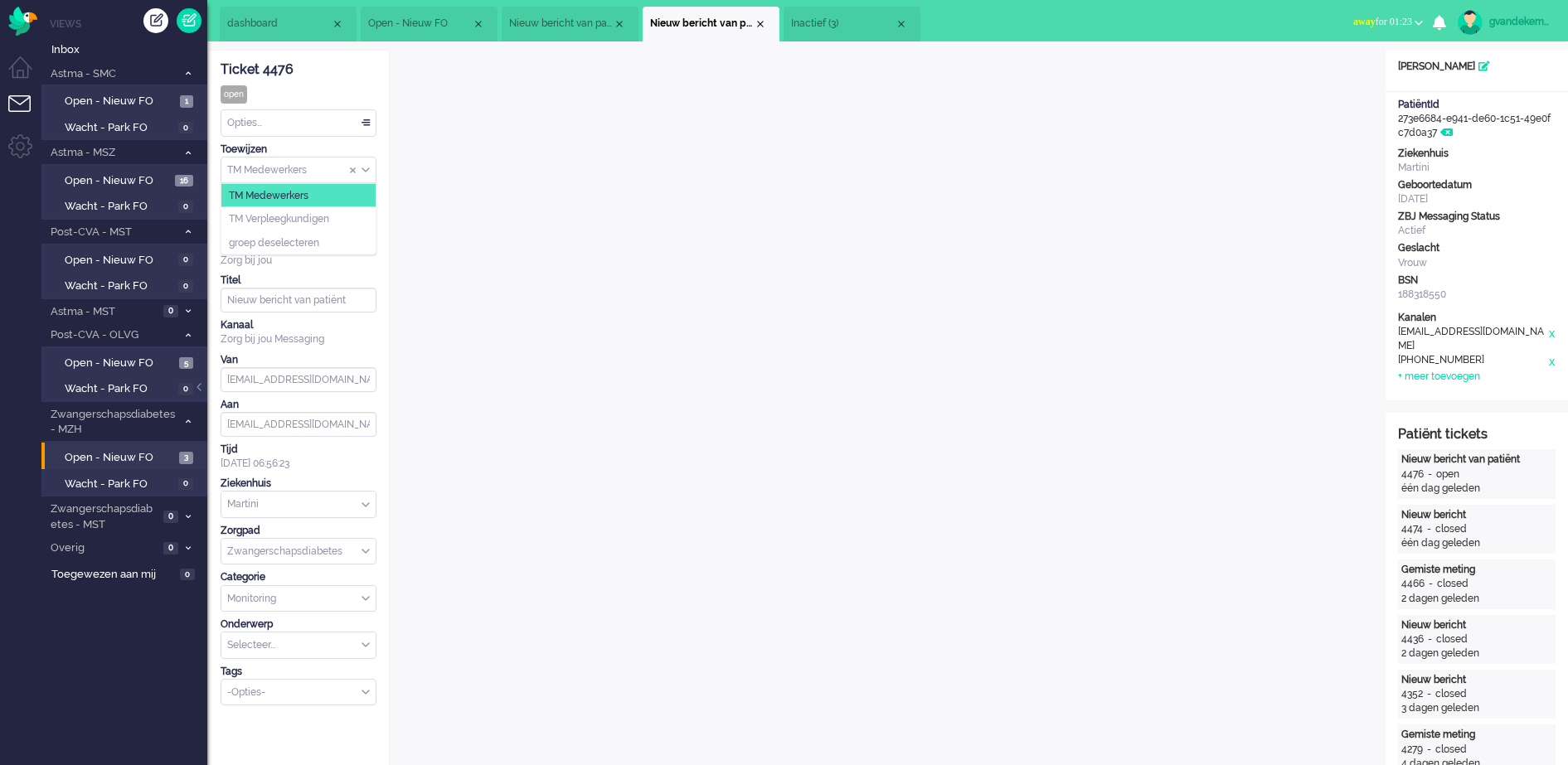
click at [363, 170] on div "TM Medewerkers" at bounding box center [298, 170] width 154 height 25
click at [342, 217] on li "TM Verpleegkundigen" at bounding box center [298, 219] width 154 height 24
click at [758, 22] on div "Close tab" at bounding box center [761, 24] width 13 height 13
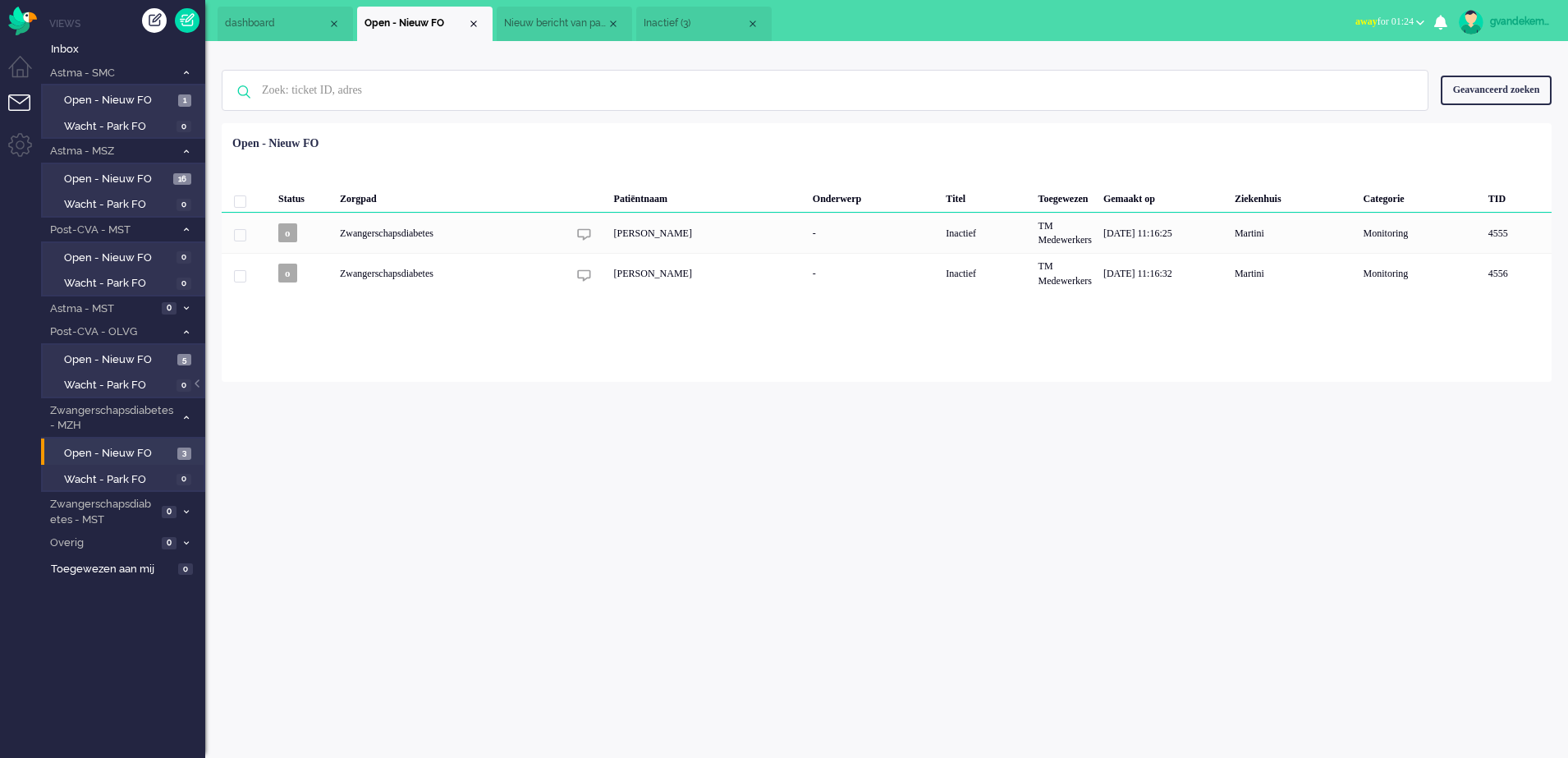
click at [689, 20] on span "Inactief (3)" at bounding box center [694, 23] width 103 height 14
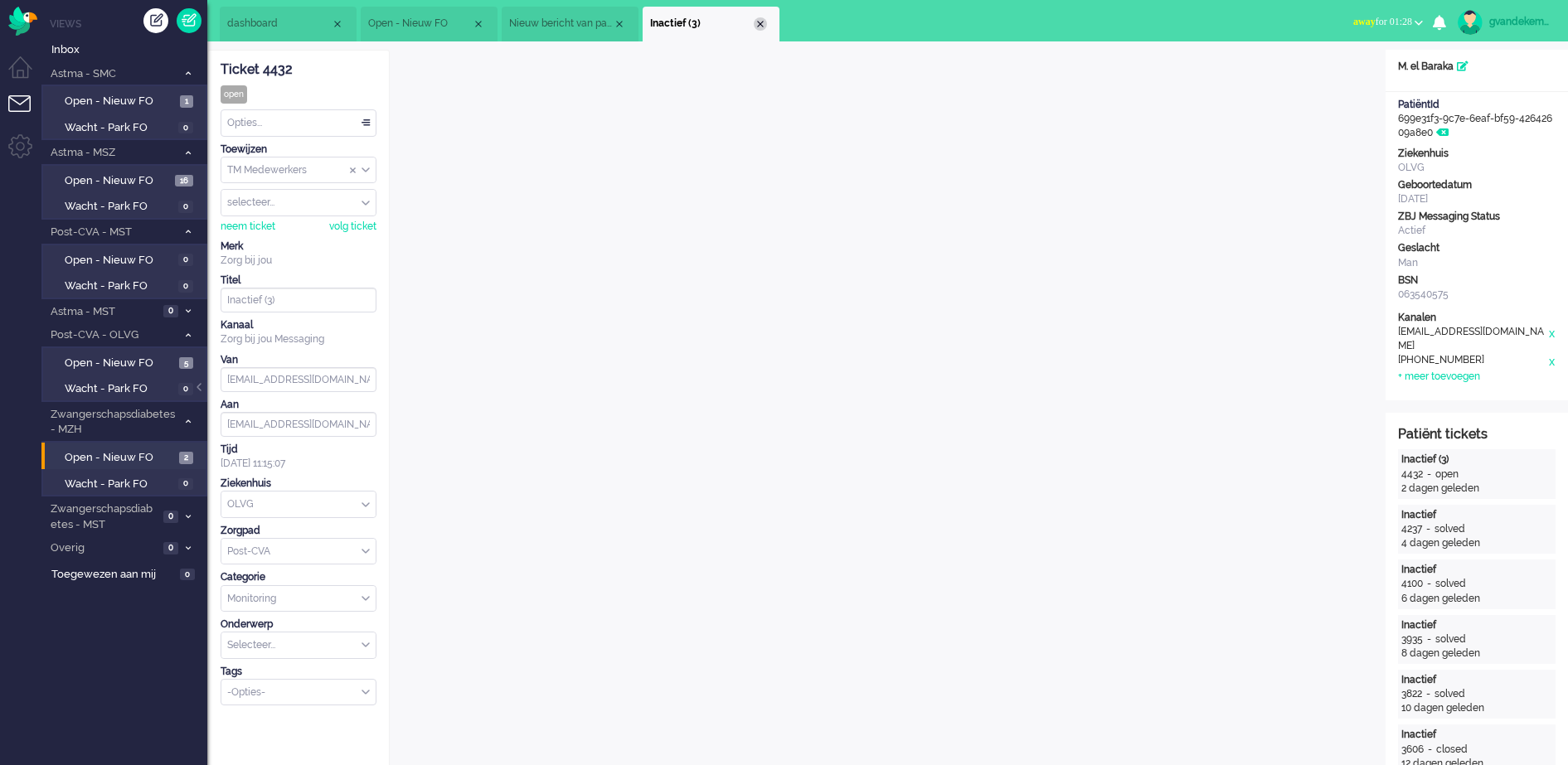
click at [761, 24] on div "Close tab" at bounding box center [761, 24] width 13 height 13
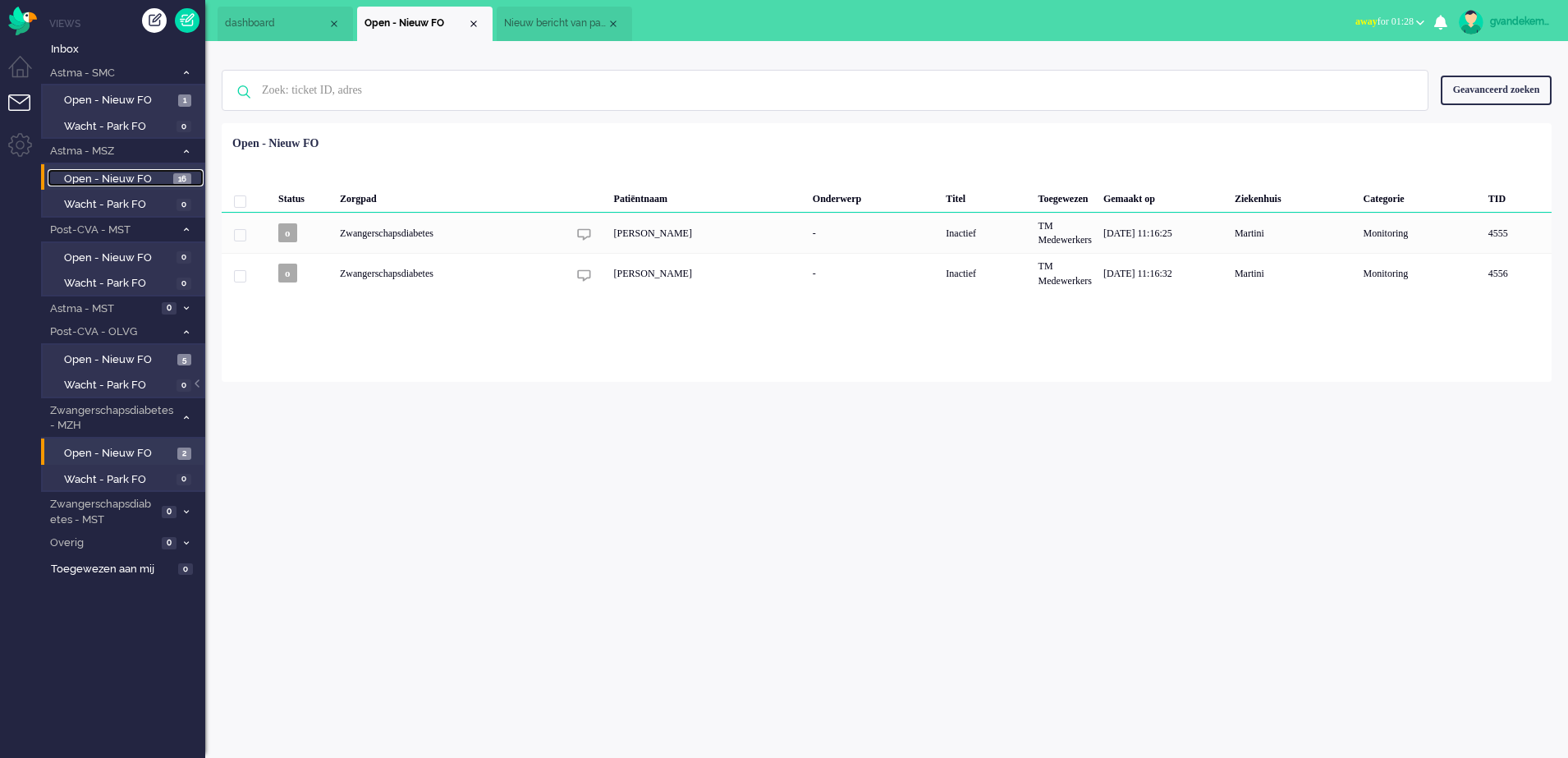
click at [151, 179] on span "Open - Nieuw FO" at bounding box center [116, 179] width 105 height 16
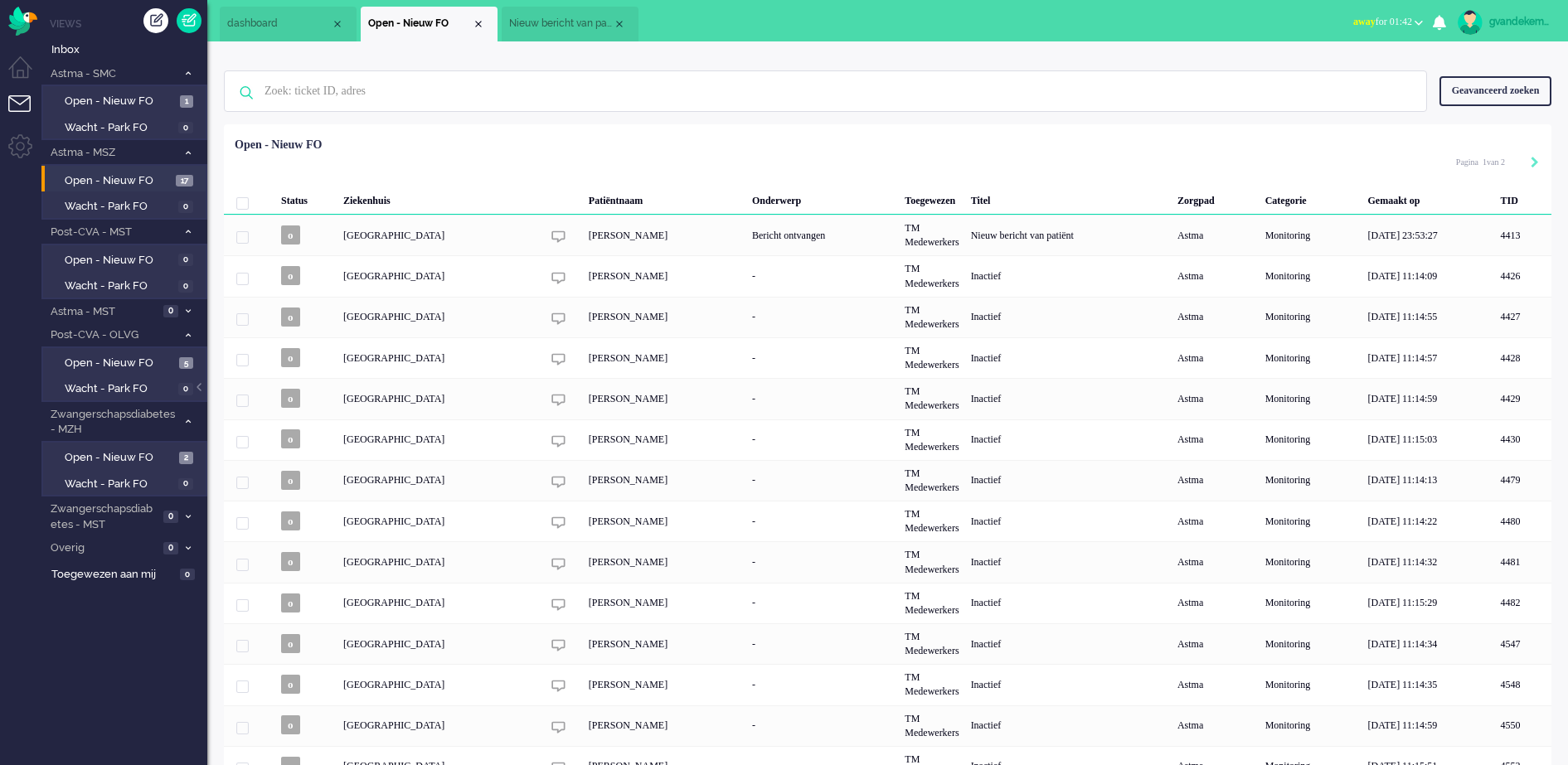
click at [104, 646] on ul "Views Inbox Astma - SMC 1 Open - Nieuw FO 1 Wacht - Park FO 0 Astma - MSZ 17 Op…" at bounding box center [124, 382] width 166 height 765
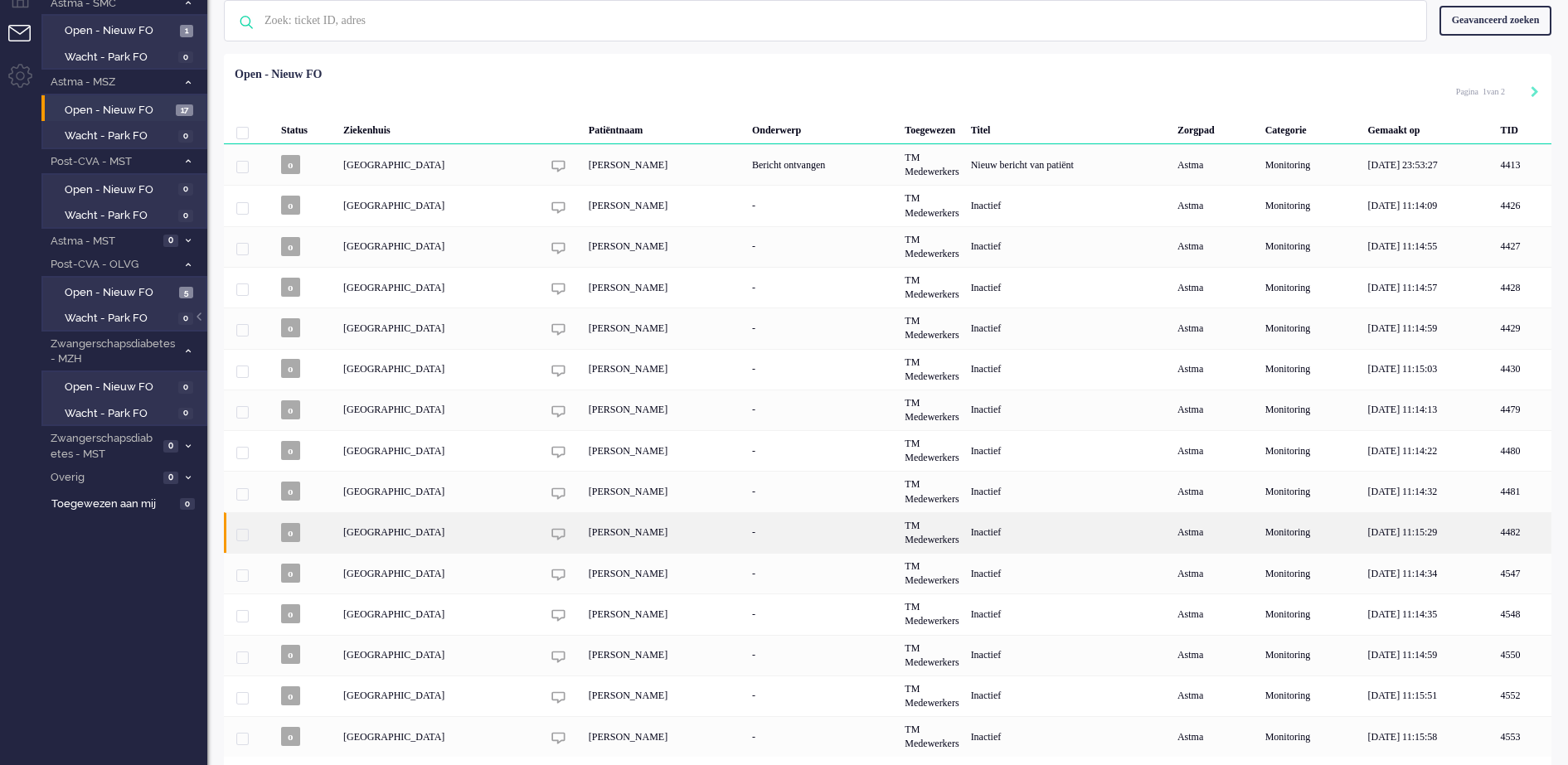
scroll to position [121, 0]
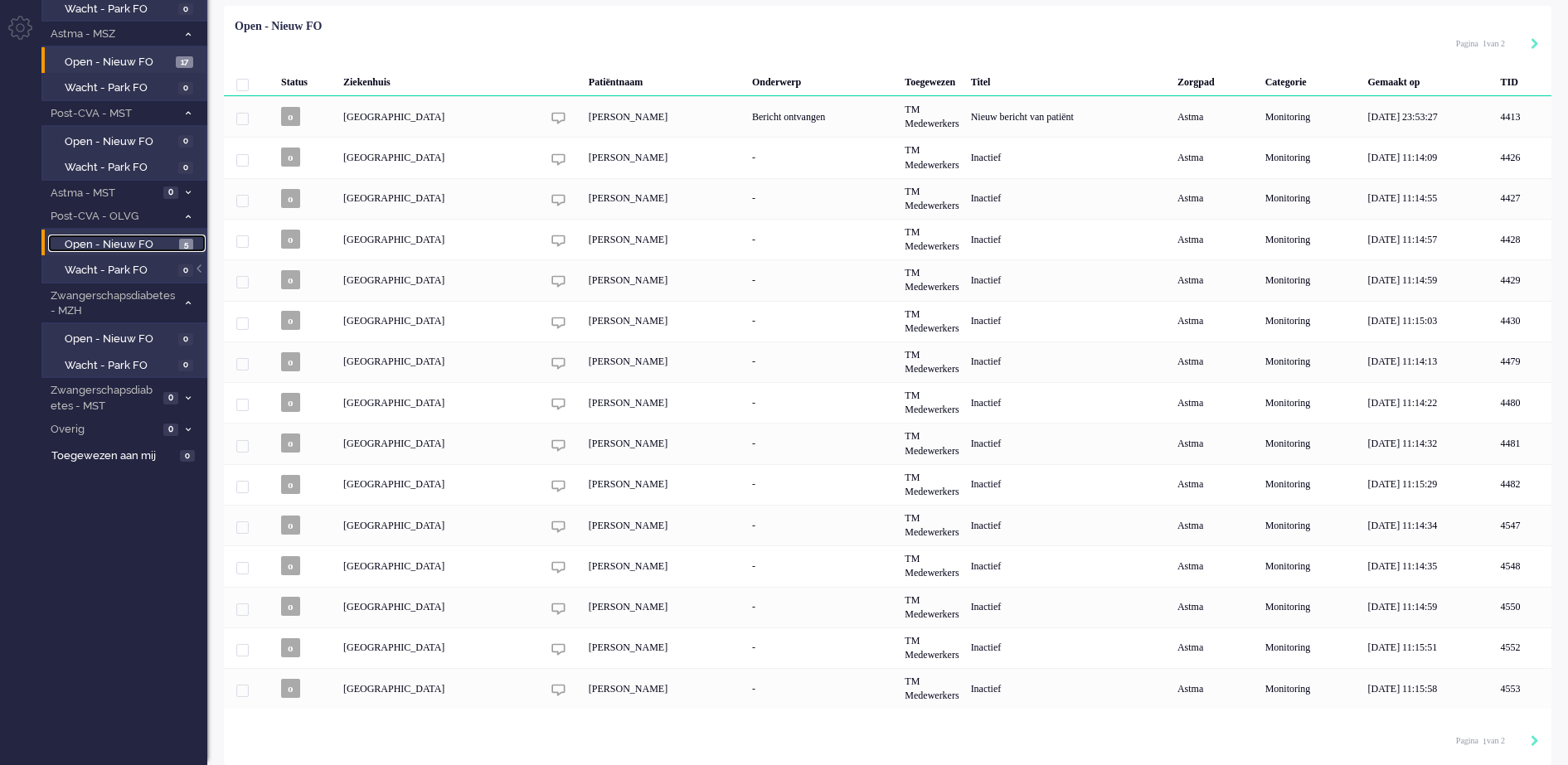
click at [138, 243] on span "Open - Nieuw FO" at bounding box center [120, 245] width 111 height 16
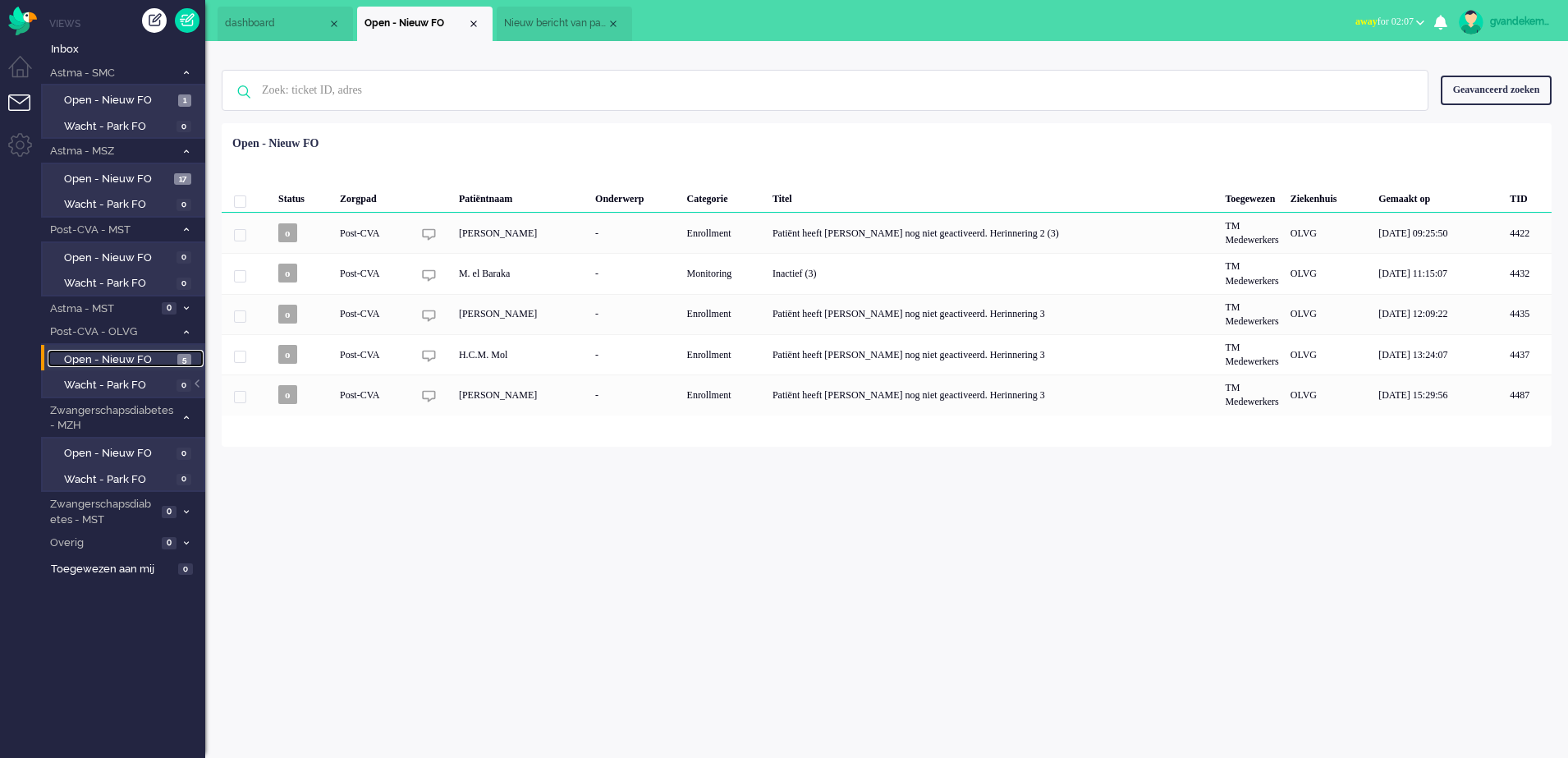
click at [122, 359] on span "Open - Nieuw FO" at bounding box center [119, 359] width 110 height 16
click at [136, 175] on span "Open - Nieuw FO" at bounding box center [117, 179] width 106 height 16
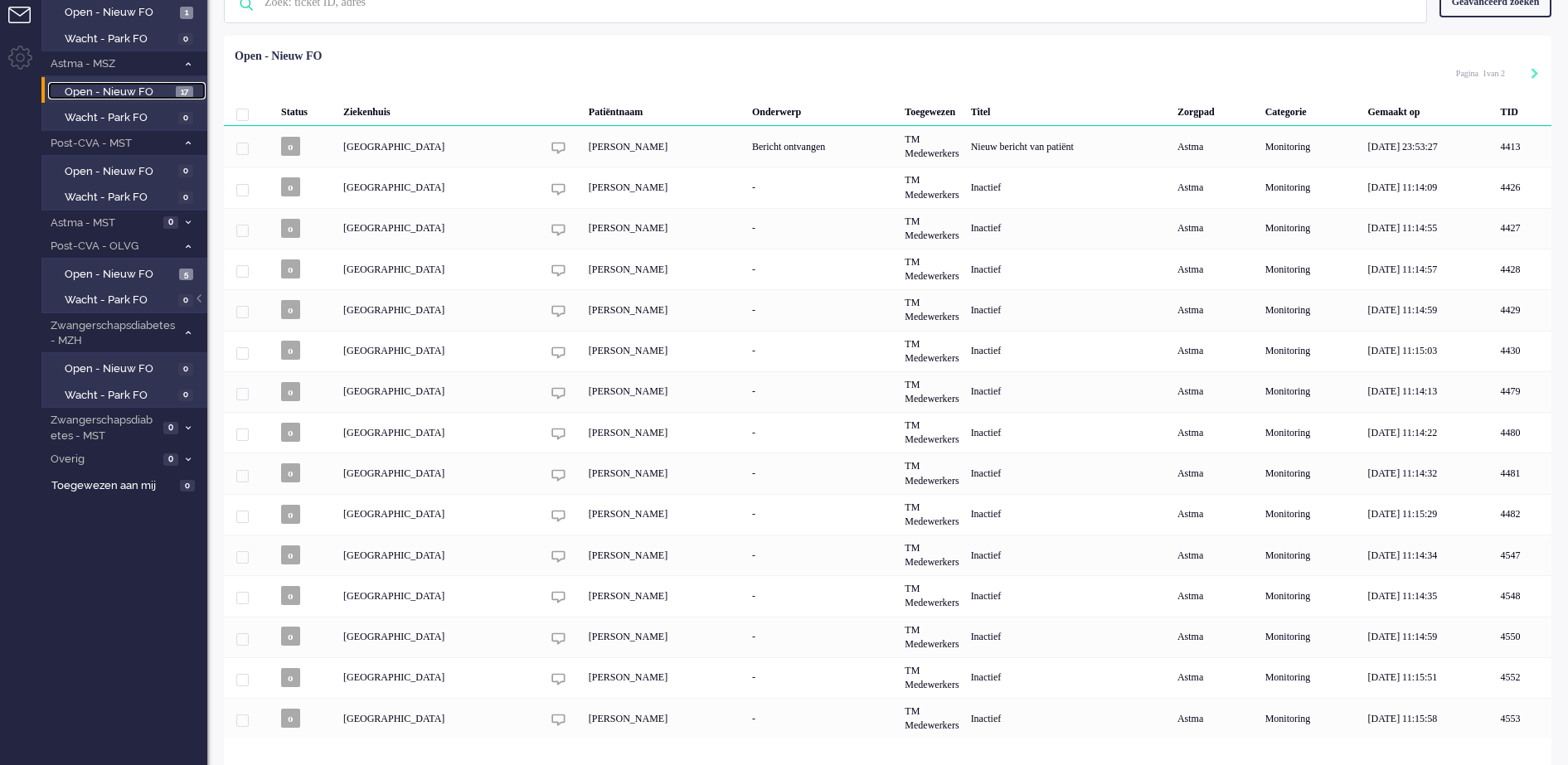
scroll to position [82, 0]
